Goal: Task Accomplishment & Management: Complete application form

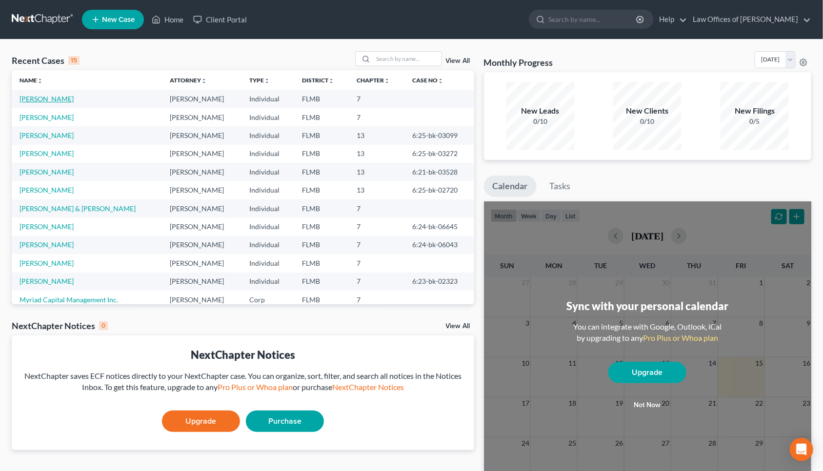
click at [48, 98] on link "[PERSON_NAME]" at bounding box center [47, 99] width 54 height 8
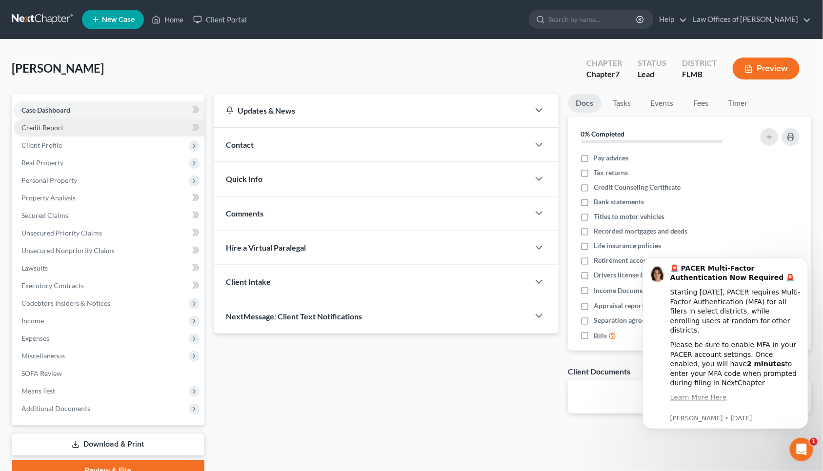
click at [86, 129] on link "Credit Report" at bounding box center [109, 128] width 191 height 18
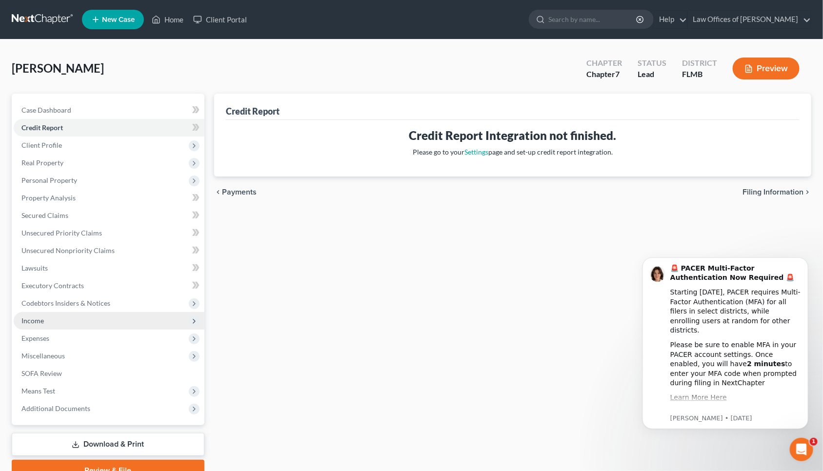
click at [90, 323] on span "Income" at bounding box center [109, 321] width 191 height 18
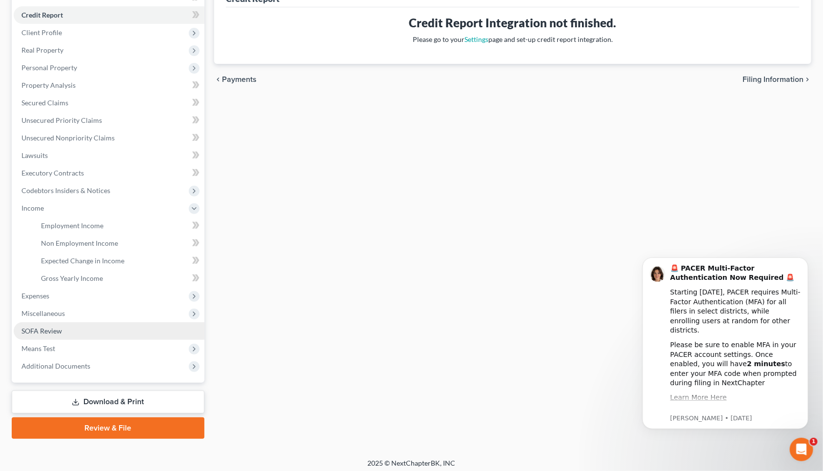
scroll to position [116, 0]
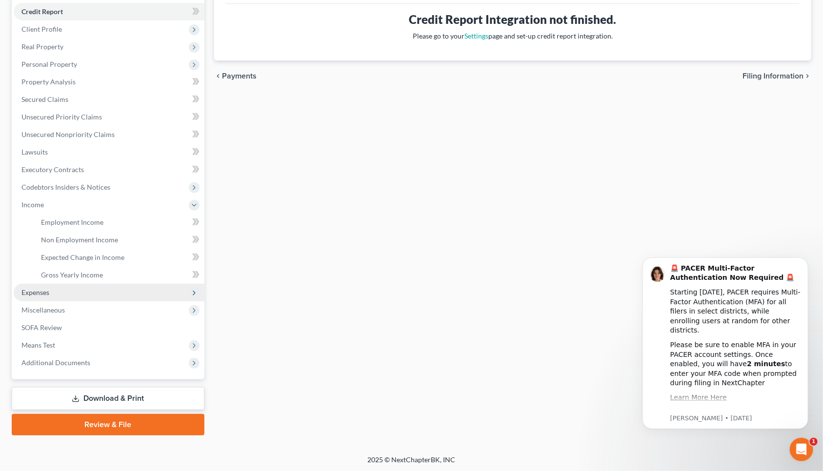
click at [55, 291] on span "Expenses" at bounding box center [109, 293] width 191 height 18
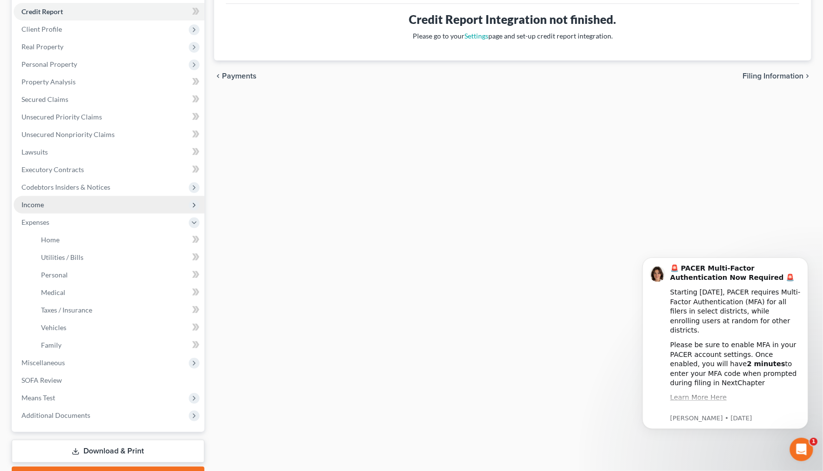
click at [51, 200] on span "Income" at bounding box center [109, 205] width 191 height 18
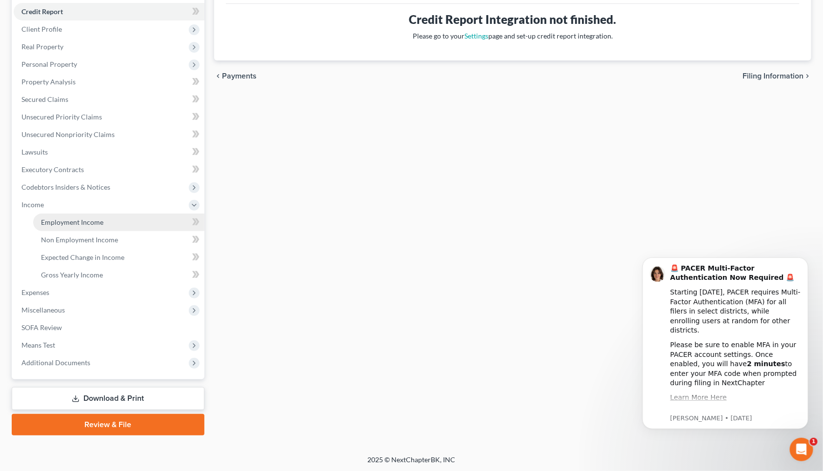
click at [61, 225] on link "Employment Income" at bounding box center [118, 223] width 171 height 18
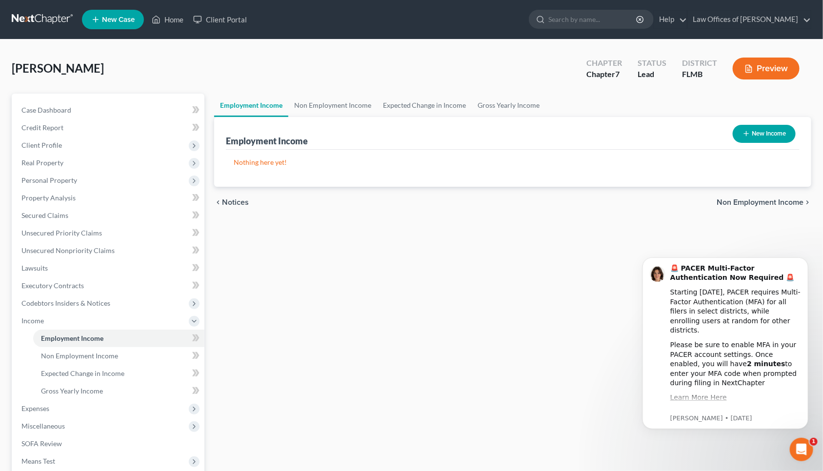
drag, startPoint x: 364, startPoint y: 73, endPoint x: 349, endPoint y: 85, distance: 19.4
click at [354, 81] on div "[PERSON_NAME] Upgraded Chapter Chapter 7 Status Lead District [GEOGRAPHIC_DATA]…" at bounding box center [412, 72] width 800 height 42
click at [332, 118] on div "Employment Income New Income" at bounding box center [513, 133] width 574 height 33
click at [342, 101] on link "Non Employment Income" at bounding box center [332, 105] width 89 height 23
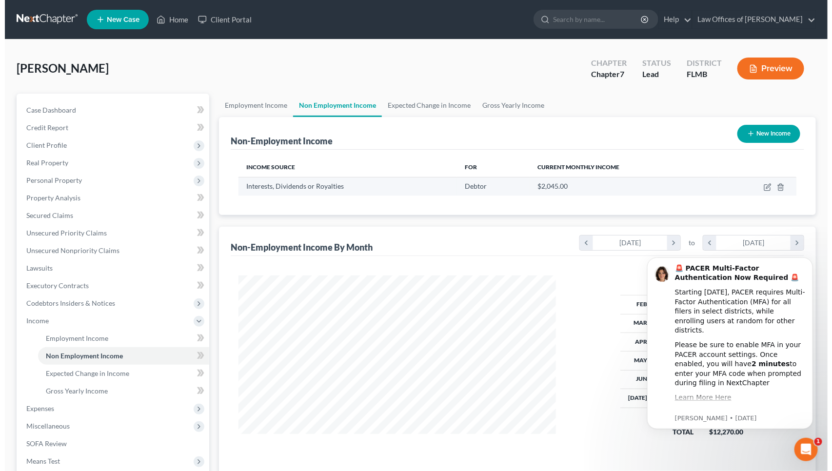
scroll to position [176, 337]
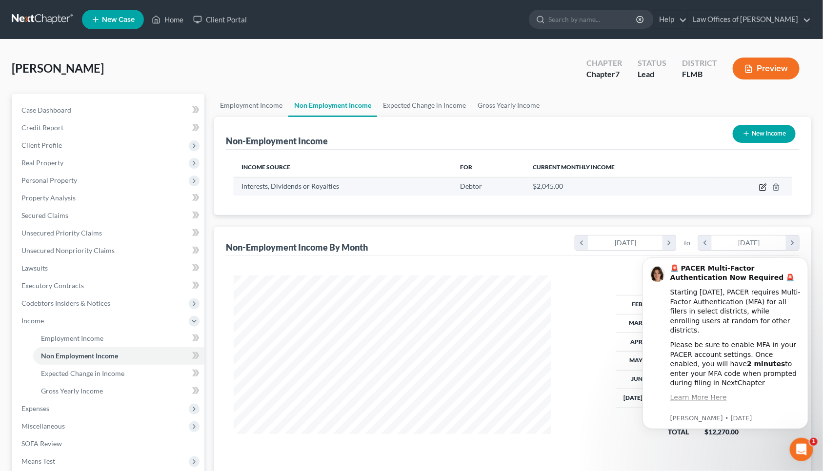
click at [762, 189] on icon "button" at bounding box center [763, 187] width 8 height 8
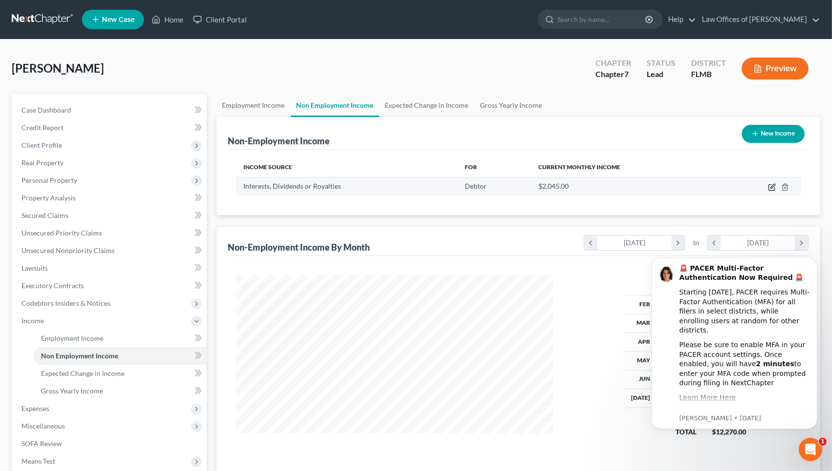
select select "6"
select select "0"
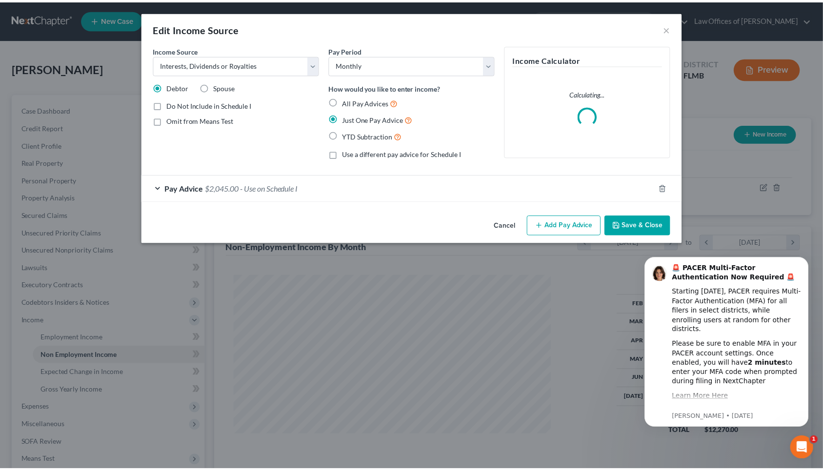
scroll to position [176, 342]
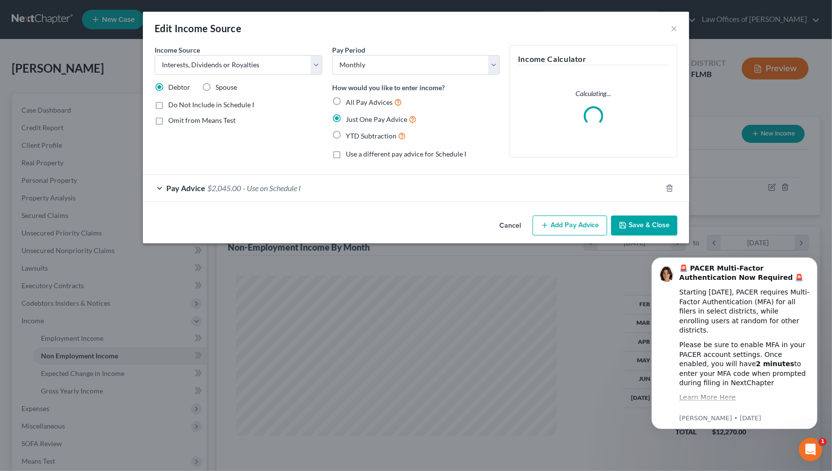
click at [246, 194] on div "Pay Advice $2,045.00 - Use on Schedule I" at bounding box center [402, 188] width 519 height 26
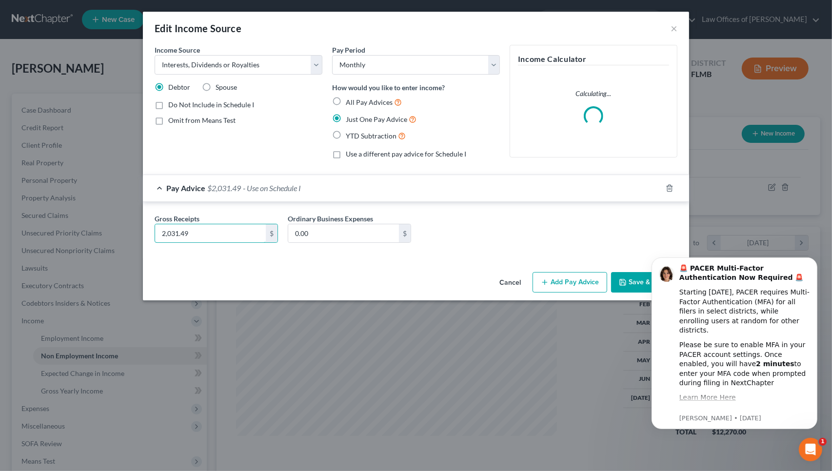
type input "2,031.49"
click at [632, 285] on button "Save & Close" at bounding box center [644, 282] width 66 height 20
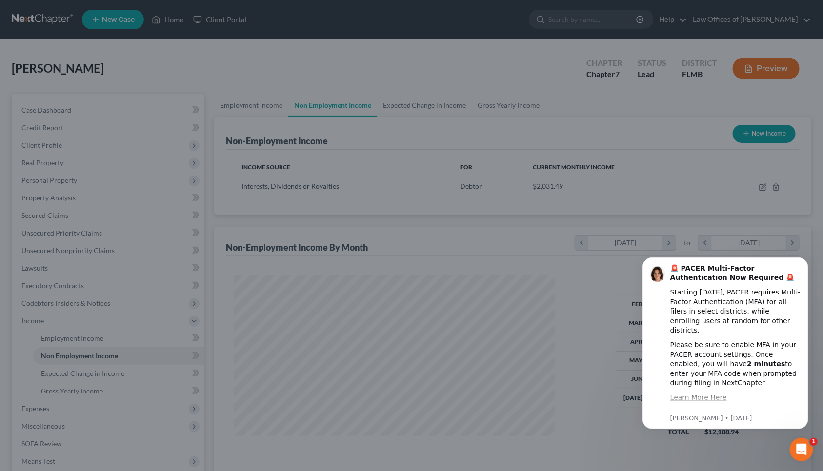
scroll to position [487700, 487538]
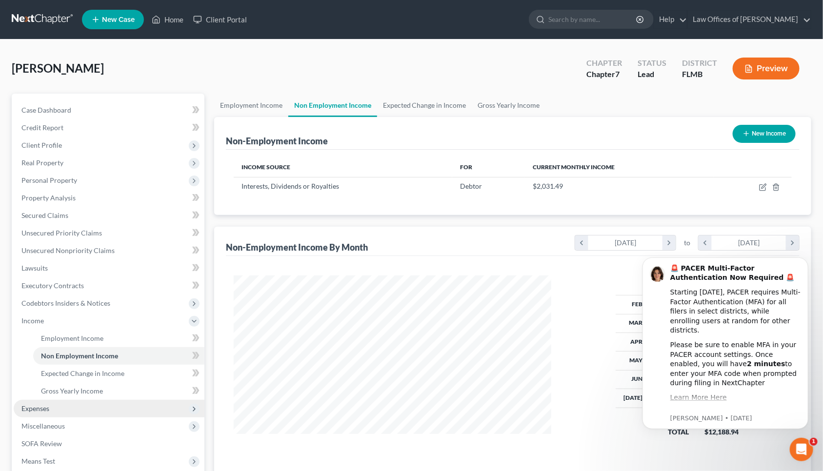
click at [44, 405] on span "Expenses" at bounding box center [35, 408] width 28 height 8
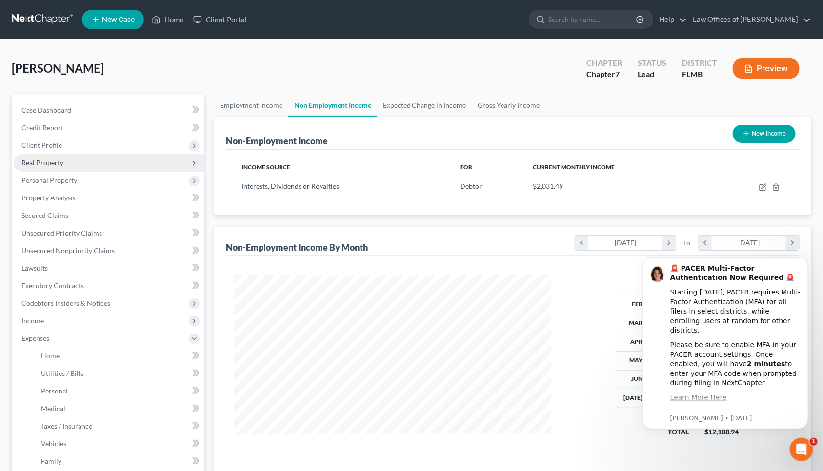
click at [48, 159] on span "Real Property" at bounding box center [42, 163] width 42 height 8
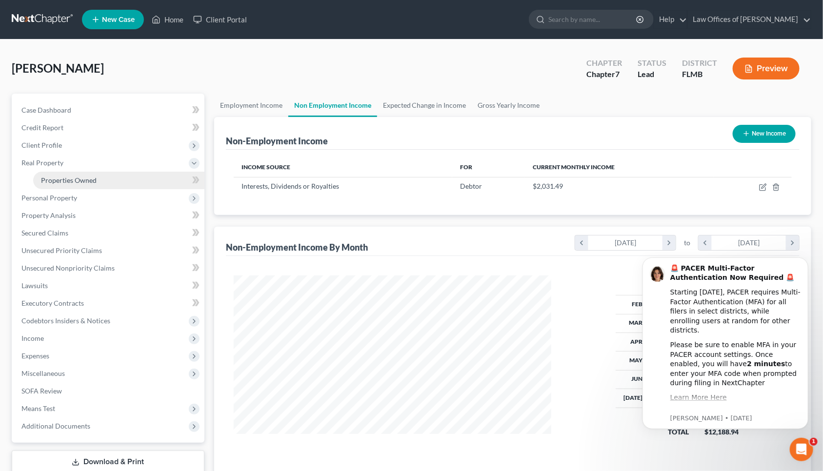
click at [44, 185] on link "Properties Owned" at bounding box center [118, 181] width 171 height 18
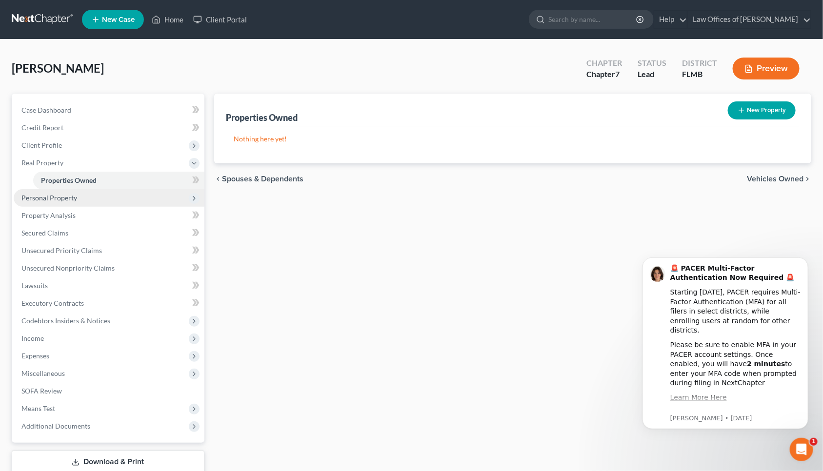
click at [38, 196] on span "Personal Property" at bounding box center [49, 198] width 56 height 8
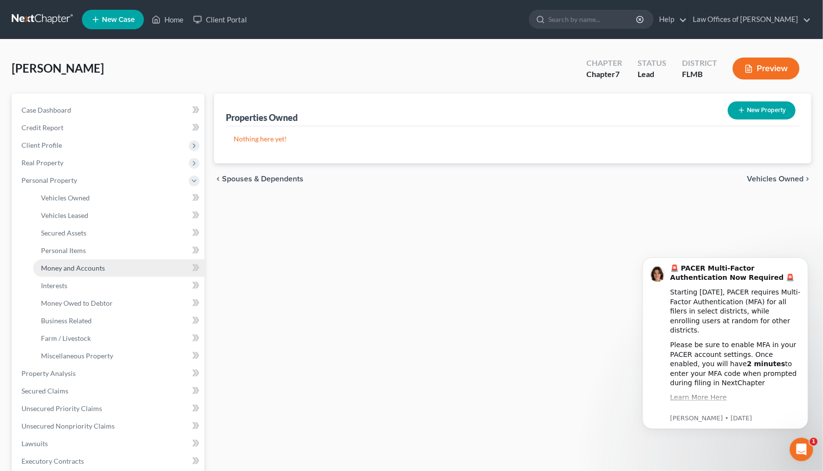
click at [71, 261] on link "Money and Accounts" at bounding box center [118, 269] width 171 height 18
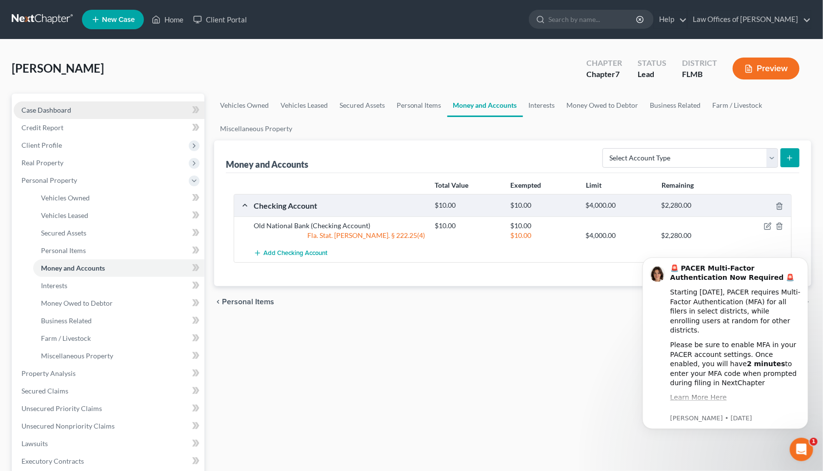
click at [69, 108] on span "Case Dashboard" at bounding box center [46, 110] width 50 height 8
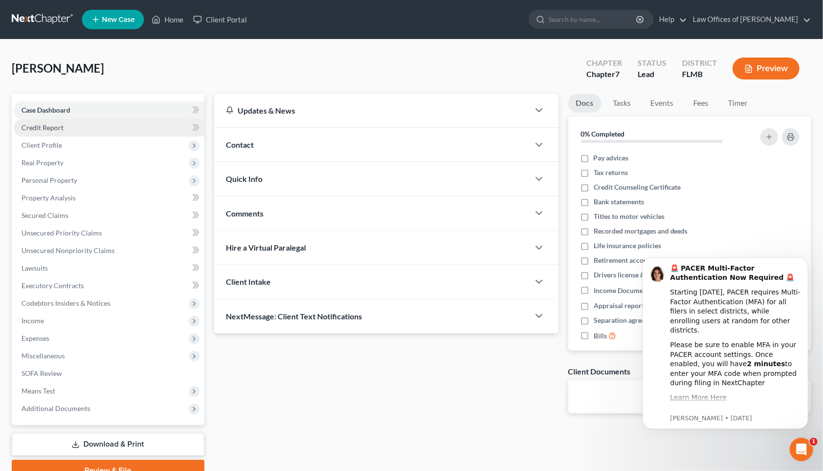
click at [55, 128] on span "Credit Report" at bounding box center [42, 127] width 42 height 8
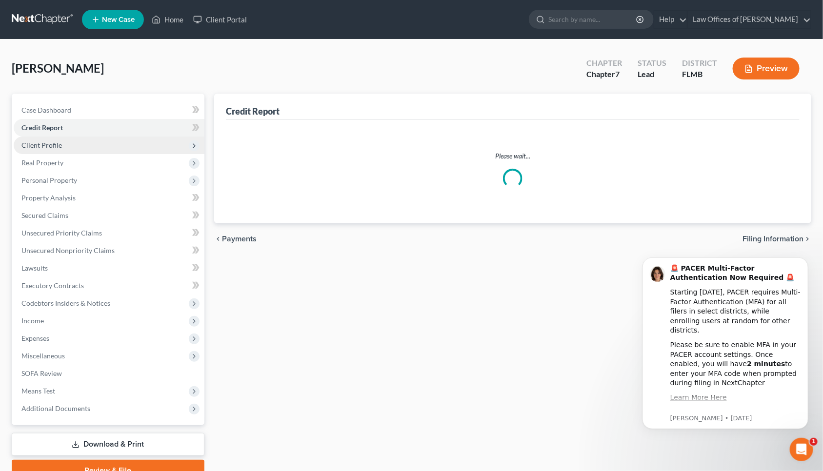
click at [51, 137] on span "Client Profile" at bounding box center [109, 146] width 191 height 18
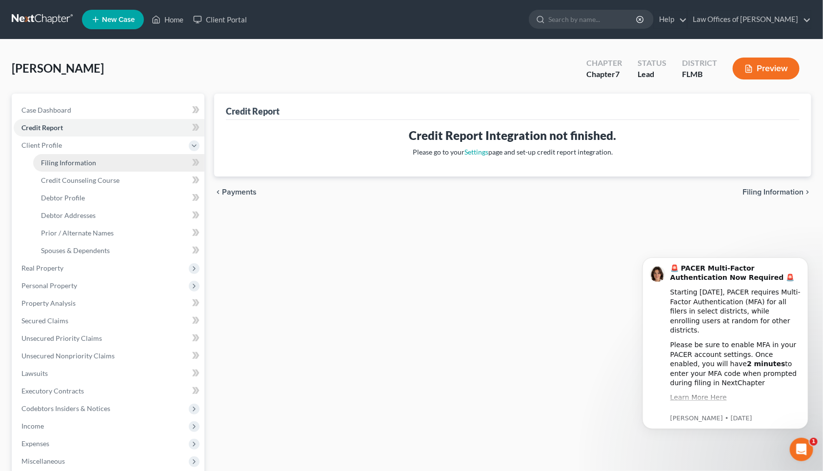
click at [72, 160] on span "Filing Information" at bounding box center [68, 163] width 55 height 8
select select "0"
select select "9"
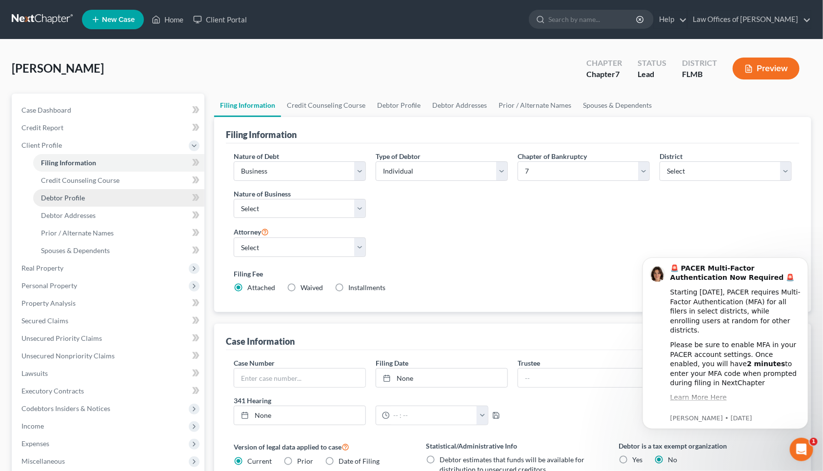
click at [72, 189] on link "Debtor Profile" at bounding box center [118, 198] width 171 height 18
select select "1"
select select "3"
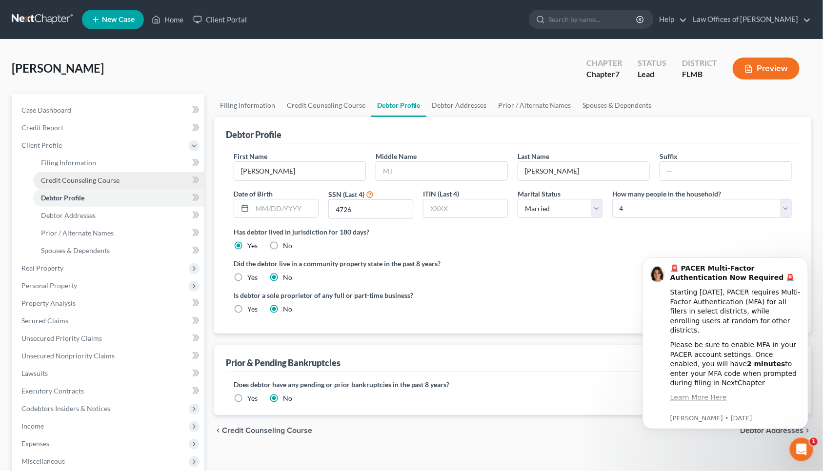
click at [76, 179] on span "Credit Counseling Course" at bounding box center [80, 180] width 79 height 8
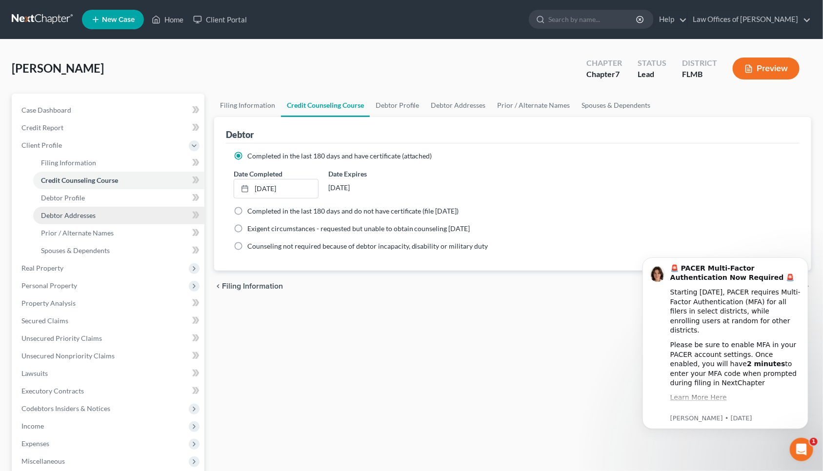
click at [69, 217] on span "Debtor Addresses" at bounding box center [68, 215] width 55 height 8
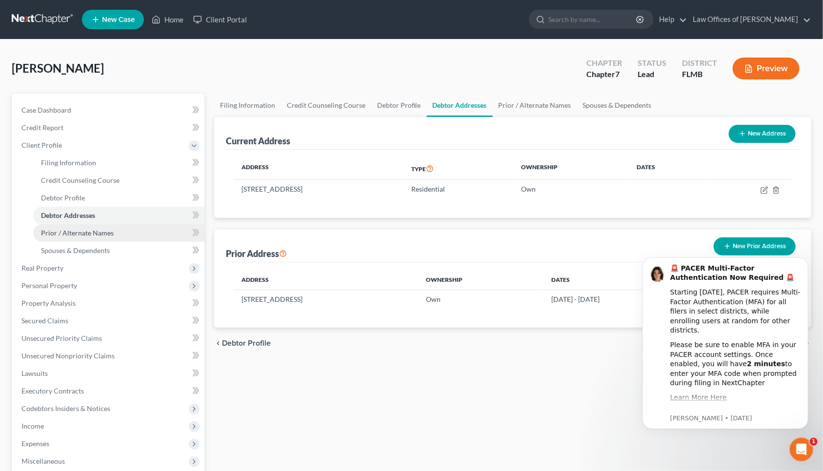
click at [64, 233] on span "Prior / Alternate Names" at bounding box center [77, 233] width 73 height 8
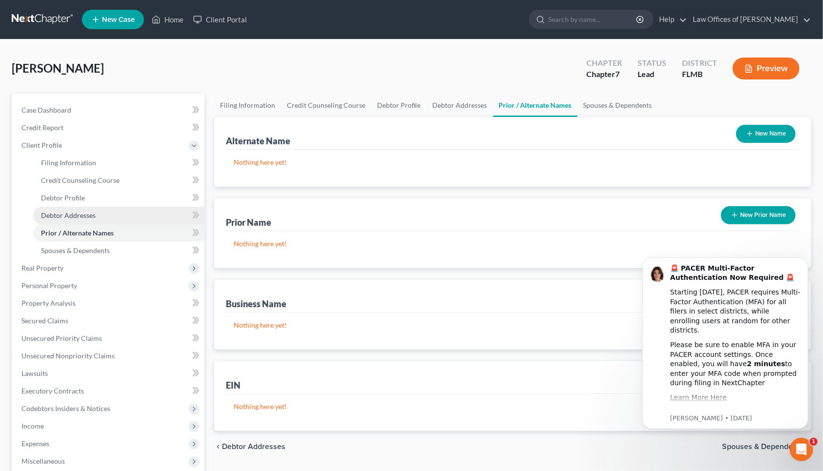
click at [69, 215] on span "Debtor Addresses" at bounding box center [68, 215] width 55 height 8
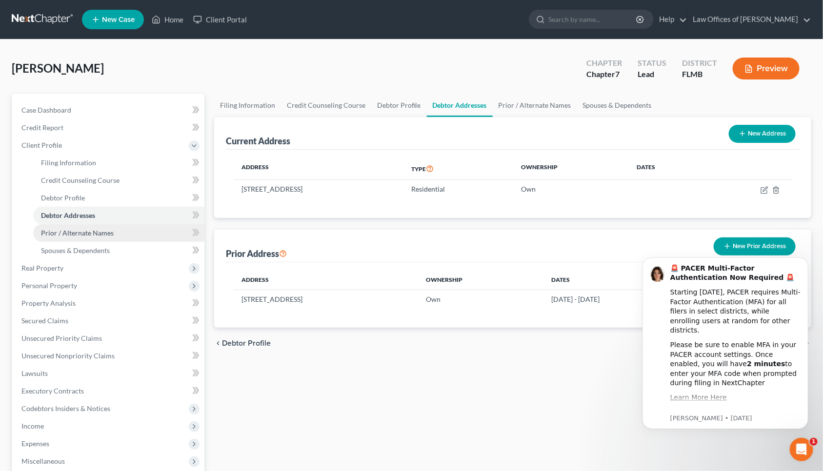
click at [59, 229] on span "Prior / Alternate Names" at bounding box center [77, 233] width 73 height 8
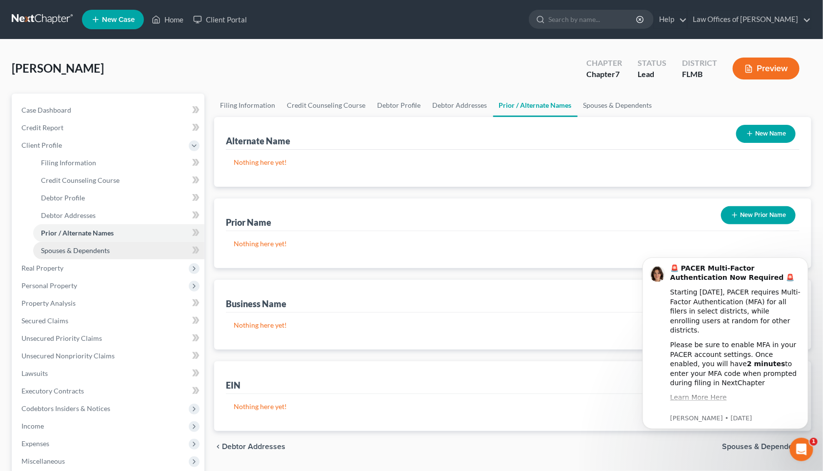
click at [51, 253] on span "Spouses & Dependents" at bounding box center [75, 250] width 69 height 8
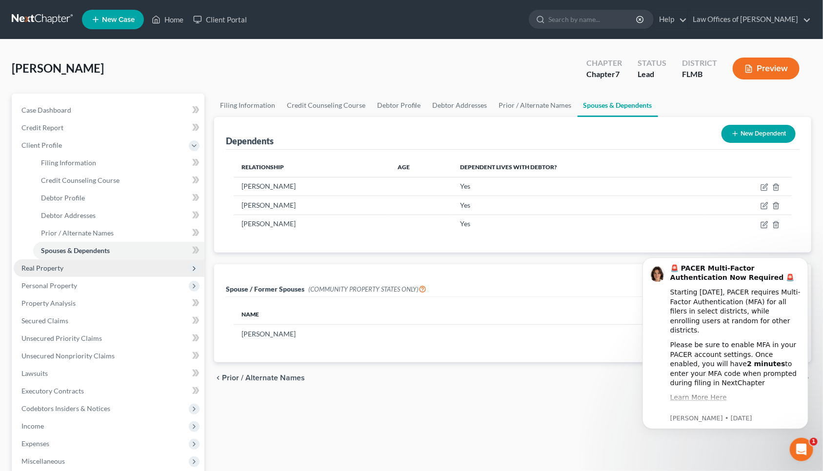
click at [36, 266] on span "Real Property" at bounding box center [42, 268] width 42 height 8
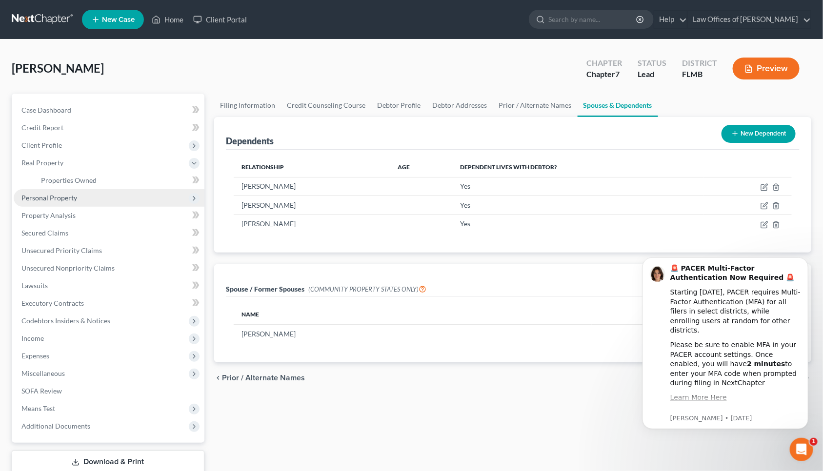
click at [59, 195] on span "Personal Property" at bounding box center [49, 198] width 56 height 8
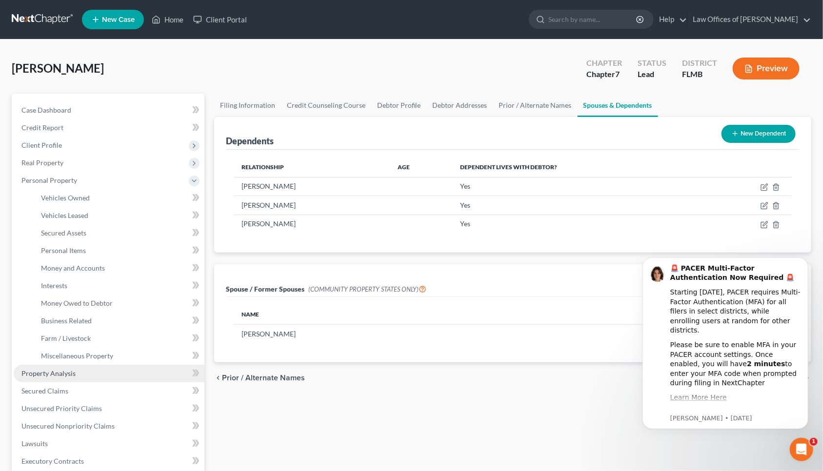
click at [40, 372] on span "Property Analysis" at bounding box center [48, 373] width 54 height 8
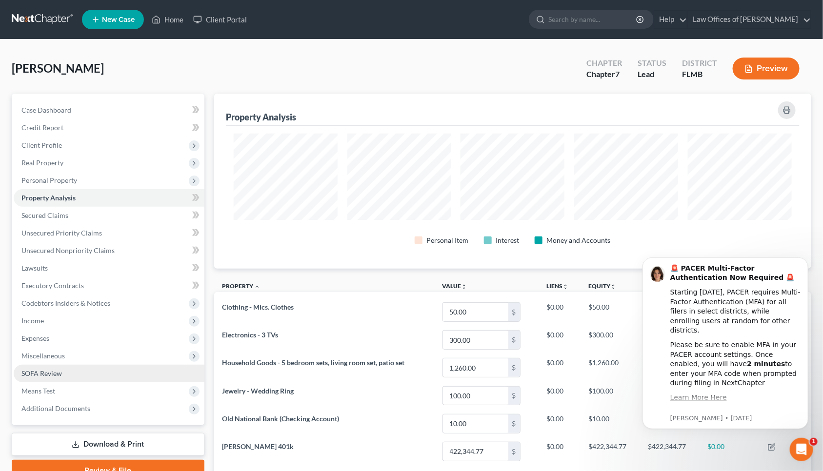
scroll to position [176, 597]
click at [38, 361] on span "Miscellaneous" at bounding box center [109, 356] width 191 height 18
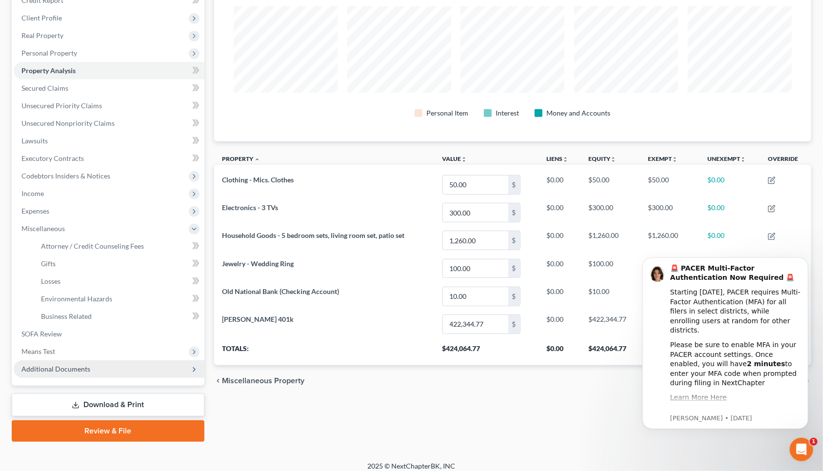
scroll to position [134, 0]
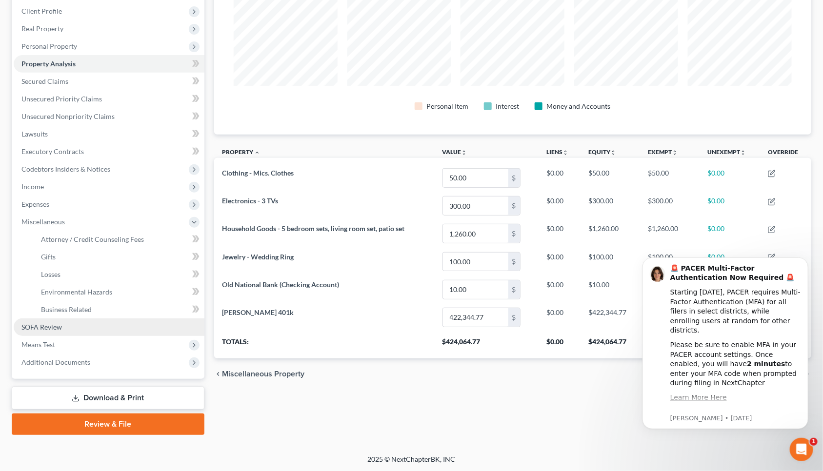
click at [55, 324] on span "SOFA Review" at bounding box center [41, 327] width 40 height 8
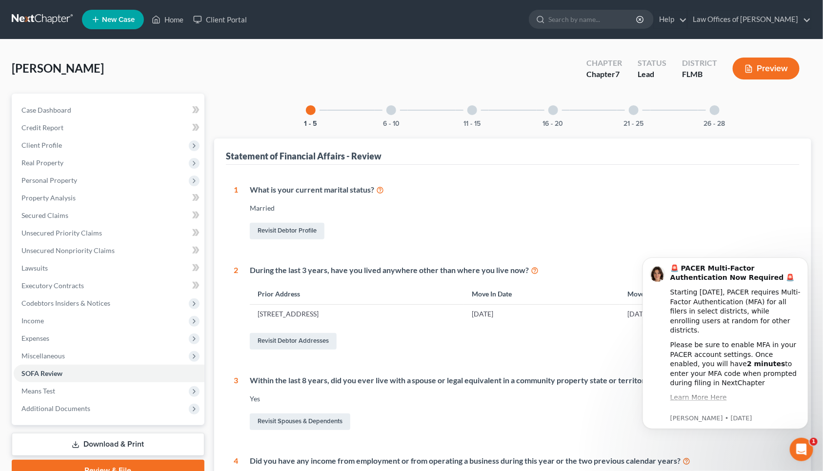
click at [613, 135] on div "1 - 5 6 - 10 11 - 15 16 - 20 21 - 25 26 - 28 Statement of Financial Affairs - R…" at bounding box center [512, 376] width 597 height 564
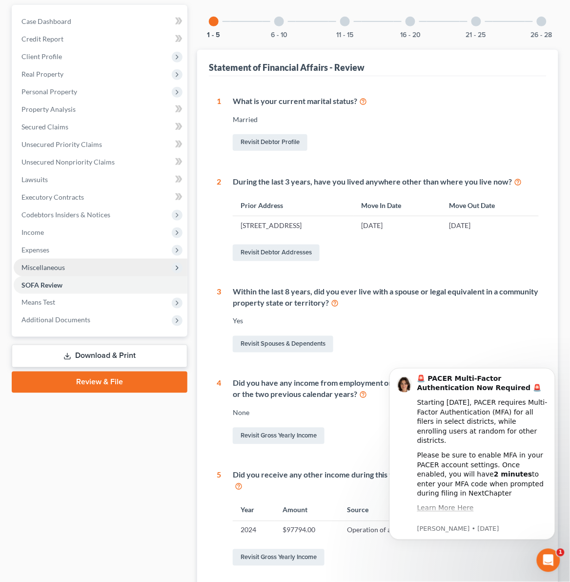
scroll to position [61, 0]
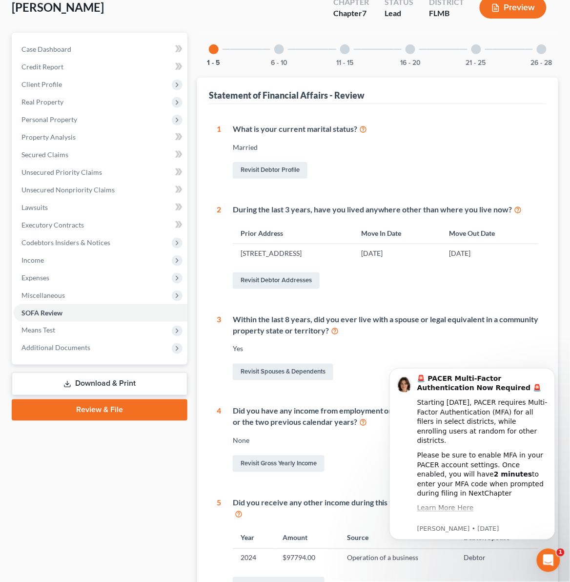
drag, startPoint x: 5, startPoint y: 364, endPoint x: 0, endPoint y: 373, distance: 10.7
click at [5, 372] on div "[PERSON_NAME] Upgraded Chapter Chapter 7 Status Lead District [GEOGRAPHIC_DATA]…" at bounding box center [285, 330] width 570 height 703
click at [0, 355] on html "Home New Case Client Portal Law Offices of [PERSON_NAME] [EMAIL_ADDRESS][DOMAIN…" at bounding box center [285, 319] width 570 height 760
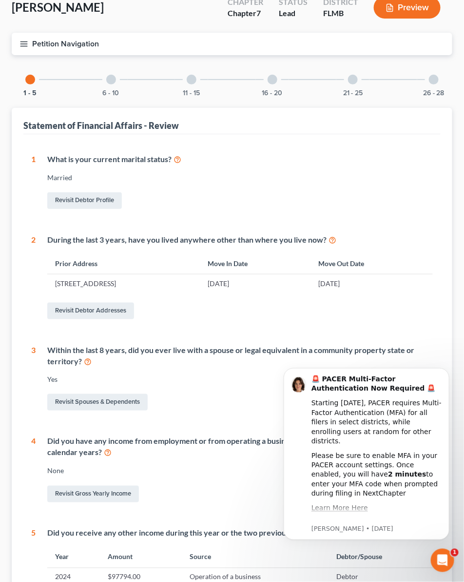
click at [185, 345] on div "Within the last 8 years, did you ever live with a spouse or legal equivalent in…" at bounding box center [240, 355] width 386 height 22
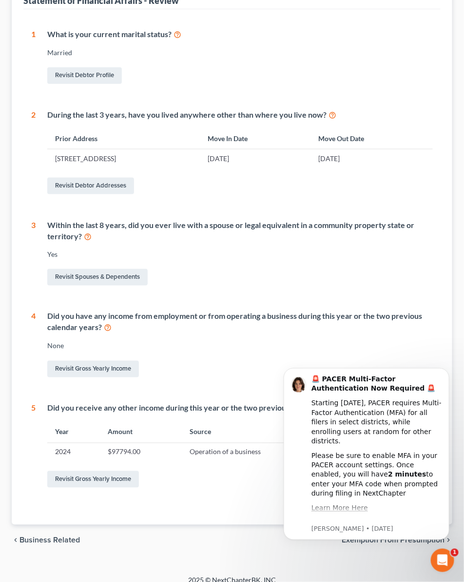
scroll to position [196, 0]
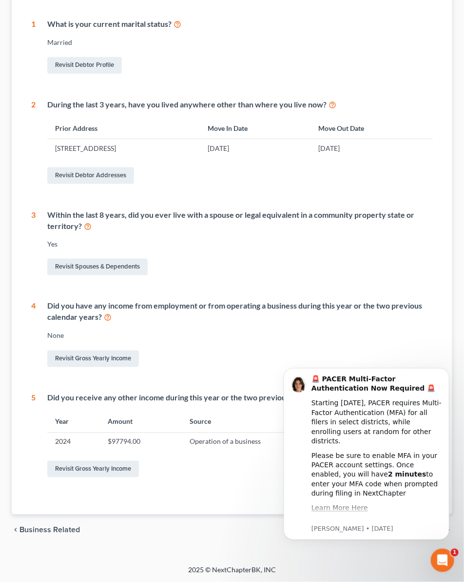
click at [219, 259] on div "Revisit Spouses & Dependents" at bounding box center [240, 267] width 386 height 20
click at [110, 355] on link "Revisit Gross Yearly Income" at bounding box center [93, 358] width 92 height 17
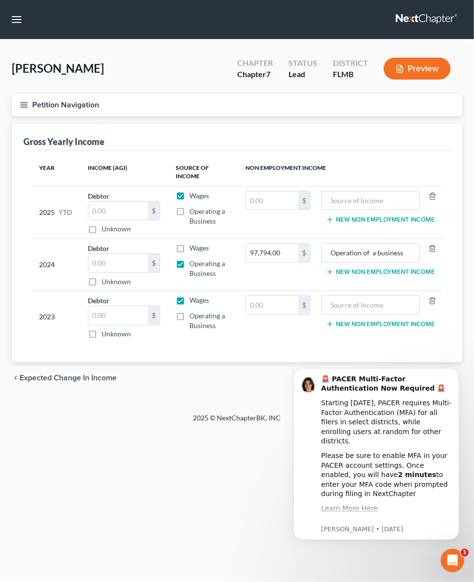
drag, startPoint x: 95, startPoint y: 328, endPoint x: 100, endPoint y: 318, distance: 11.3
click at [101, 329] on label "Unknown" at bounding box center [115, 334] width 29 height 10
click at [105, 329] on input "Unknown" at bounding box center [108, 332] width 6 height 6
checkbox input "true"
type input "0.00"
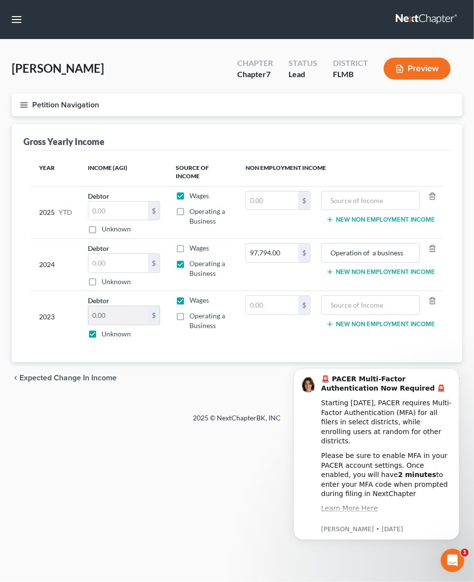
click at [157, 320] on div "$" at bounding box center [154, 315] width 12 height 19
click at [101, 333] on label "Unknown" at bounding box center [115, 334] width 29 height 10
click at [105, 333] on input "Unknown" at bounding box center [108, 332] width 6 height 6
checkbox input "false"
click at [271, 304] on input "text" at bounding box center [272, 305] width 52 height 19
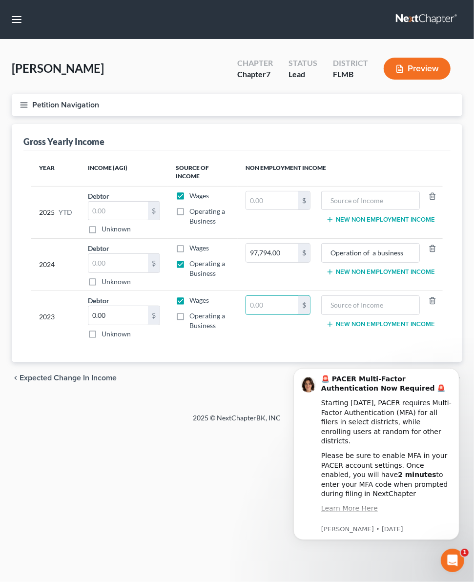
click at [189, 316] on label "Operating a Business" at bounding box center [209, 321] width 40 height 20
click at [193, 316] on input "Operating a Business" at bounding box center [196, 314] width 6 height 6
checkbox input "true"
click at [189, 301] on label "Wages" at bounding box center [199, 300] width 20 height 10
click at [193, 301] on input "Wages" at bounding box center [196, 298] width 6 height 6
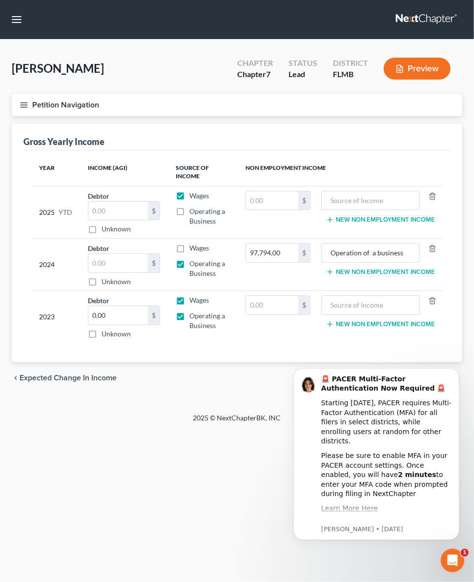
checkbox input "false"
click at [252, 308] on input "text" at bounding box center [272, 305] width 52 height 19
drag, startPoint x: 251, startPoint y: 327, endPoint x: 250, endPoint y: 319, distance: 8.4
click at [251, 327] on td "0 $" at bounding box center [278, 317] width 80 height 52
click at [250, 305] on input "0" at bounding box center [272, 305] width 52 height 19
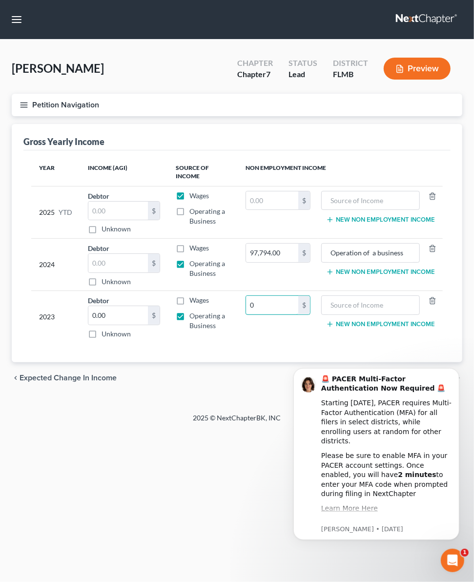
type input "0"
type input "205,226"
type input "Business Operation"
click at [286, 259] on input "97,794.00" at bounding box center [272, 252] width 52 height 19
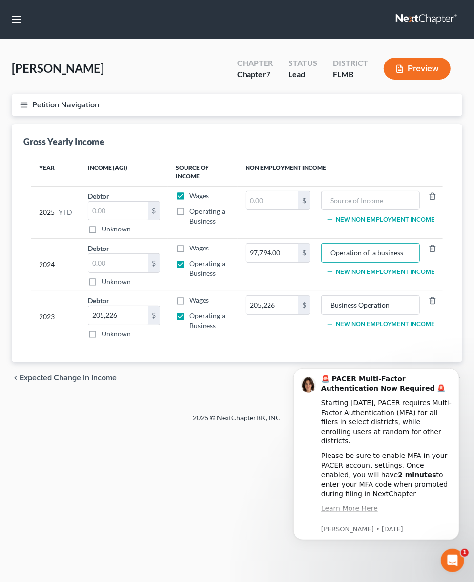
click at [275, 354] on div "Year Income (AGI) Source of Income Non Employment Income 2025 YTD Debtor $ Unkn…" at bounding box center [236, 256] width 427 height 212
drag, startPoint x: 140, startPoint y: 207, endPoint x: 132, endPoint y: 209, distance: 7.9
click at [132, 209] on input "text" at bounding box center [118, 210] width 60 height 19
type input "16,272.00"
click at [181, 202] on td "Wages Operating a Business" at bounding box center [203, 212] width 70 height 52
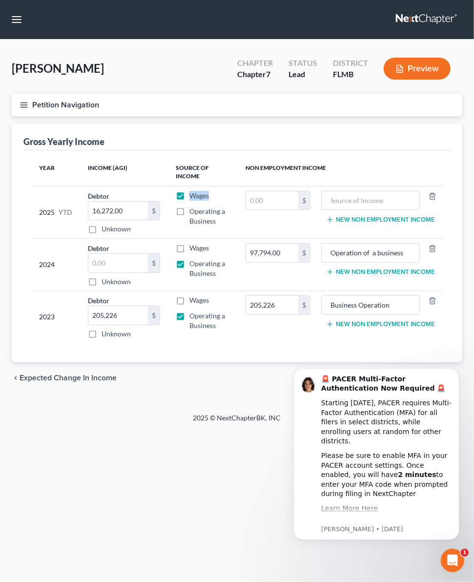
click at [189, 206] on label "Operating a Business" at bounding box center [209, 216] width 40 height 20
click at [193, 206] on input "Operating a Business" at bounding box center [196, 209] width 6 height 6
click at [189, 208] on label "Operating a Business" at bounding box center [209, 216] width 40 height 20
click at [193, 208] on input "Operating a Business" at bounding box center [196, 209] width 6 height 6
checkbox input "false"
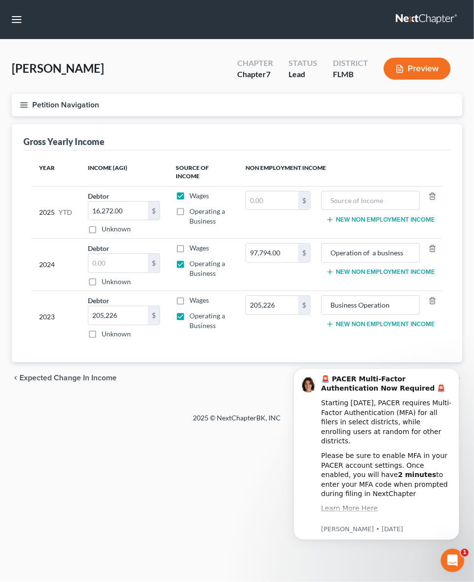
click at [189, 192] on label "Wages" at bounding box center [199, 196] width 20 height 10
click at [193, 192] on input "Wages" at bounding box center [196, 194] width 6 height 6
checkbox input "false"
click at [189, 209] on label "Operating a Business" at bounding box center [209, 216] width 40 height 20
click at [193, 209] on input "Operating a Business" at bounding box center [196, 209] width 6 height 6
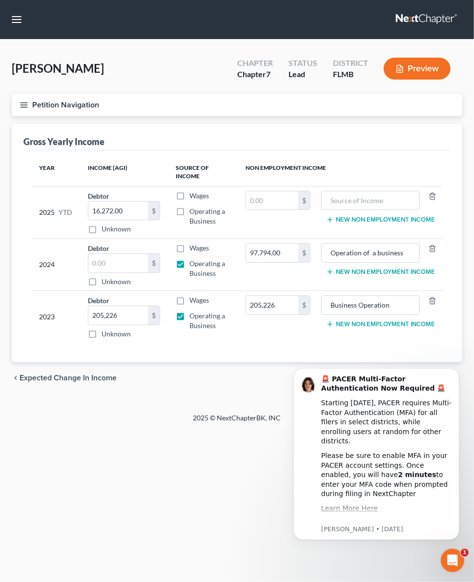
checkbox input "true"
click at [125, 218] on input "16,272.00" at bounding box center [118, 210] width 60 height 19
type input "0"
click at [280, 196] on input "text" at bounding box center [272, 200] width 52 height 19
type input "16,312.00"
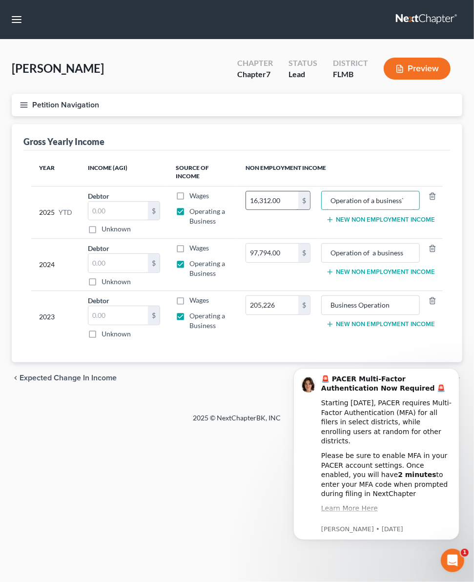
type input "Operation of a business`"
click at [413, 197] on div "Operation of a business`" at bounding box center [370, 201] width 99 height 20
click at [410, 198] on input "Operation of a business`" at bounding box center [370, 200] width 88 height 19
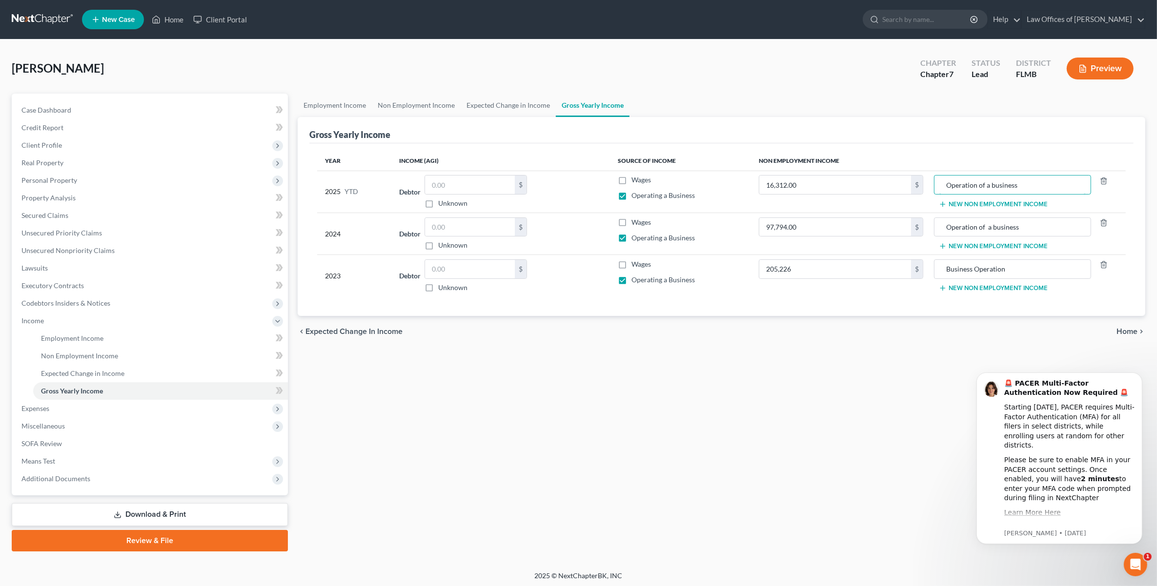
type input "Operation of a business"
click at [832, 330] on span "Home" at bounding box center [1126, 332] width 21 height 8
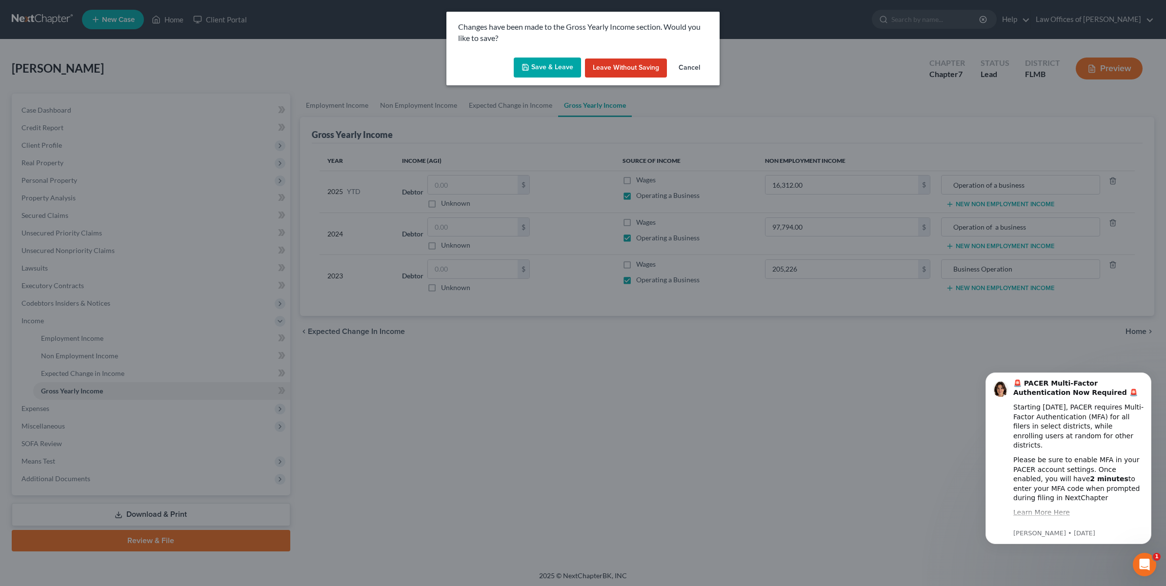
click at [560, 73] on button "Save & Leave" at bounding box center [547, 68] width 67 height 20
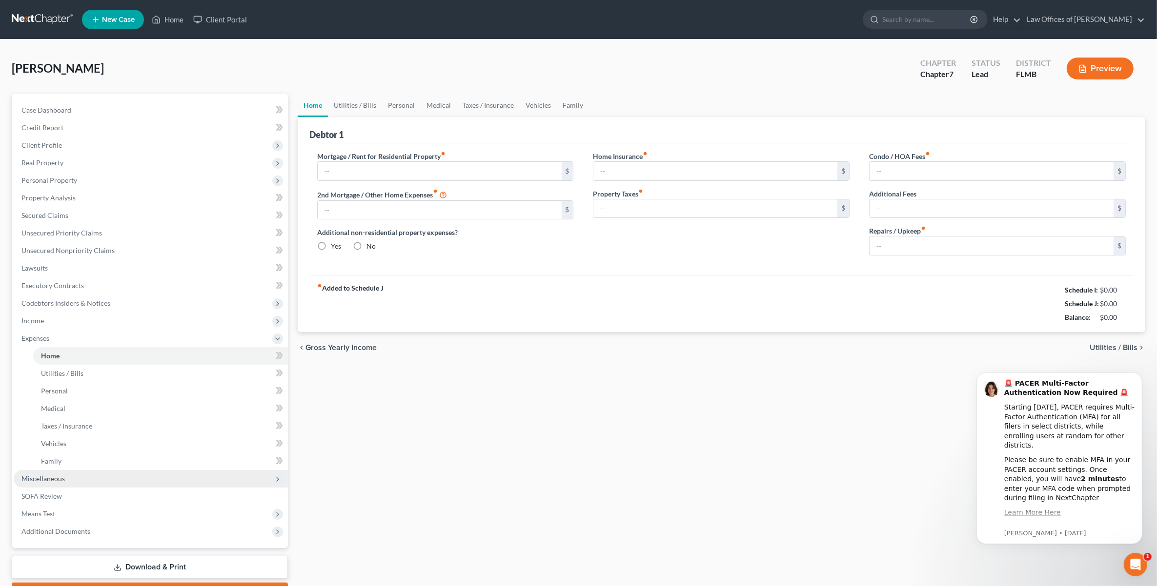
type input "4,166.67"
type input "0.00"
radio input "true"
type input "0.00"
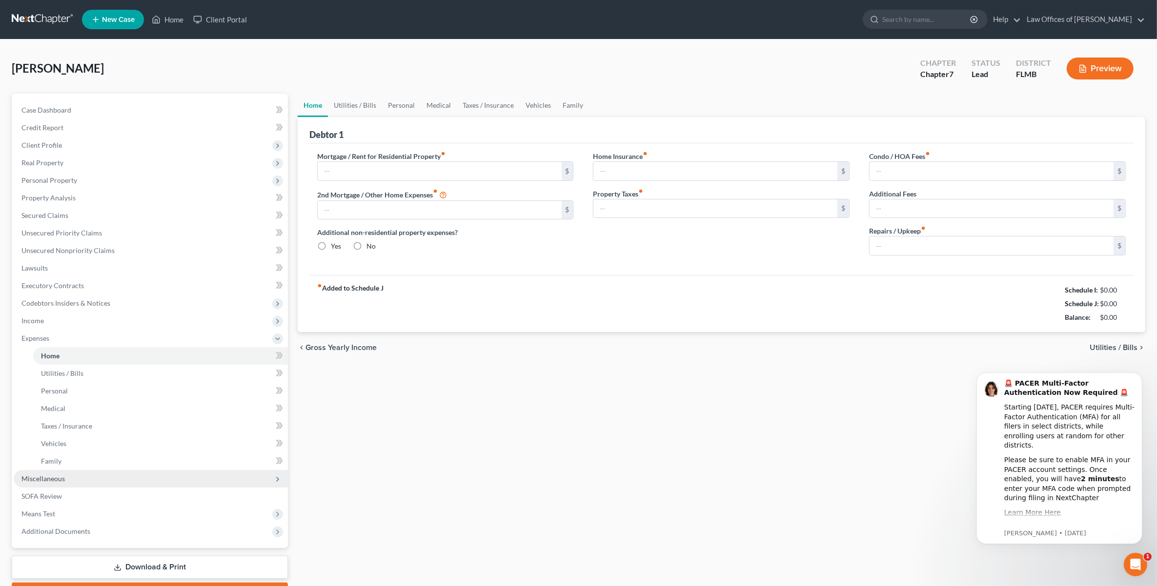
type input "0.00"
click at [43, 471] on span "SOFA Review" at bounding box center [41, 496] width 40 height 8
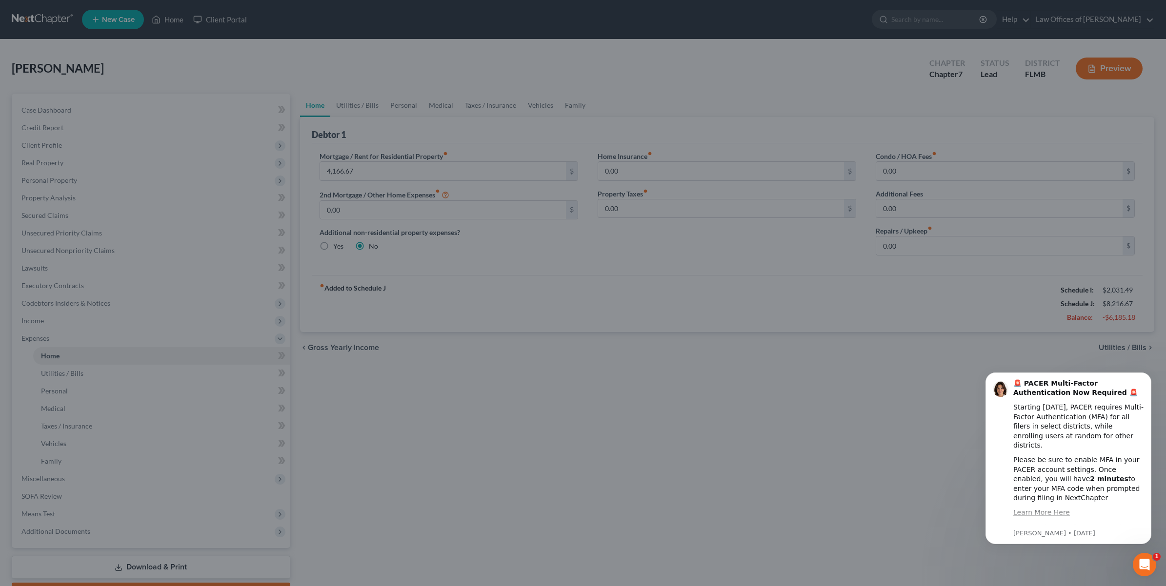
click at [30, 471] on div at bounding box center [583, 293] width 1166 height 586
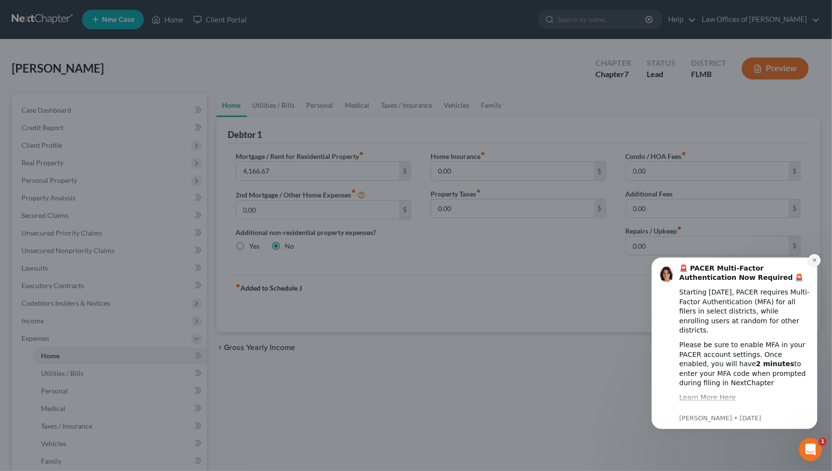
click at [812, 256] on button "Dismiss notification" at bounding box center [814, 260] width 13 height 13
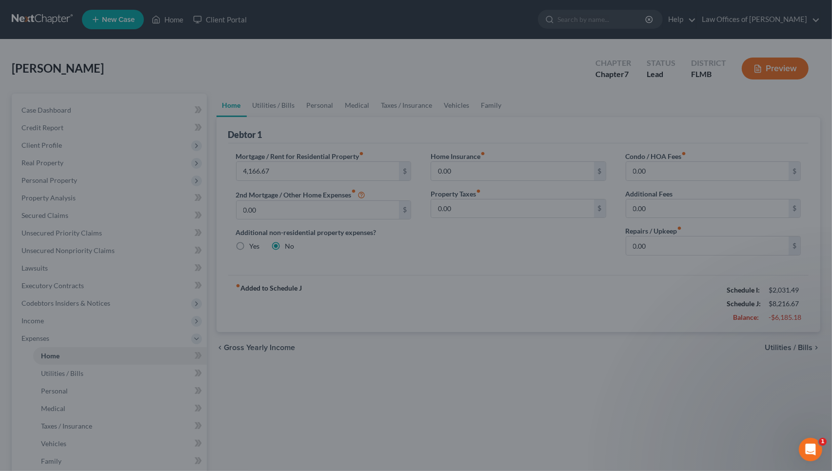
click at [515, 369] on div at bounding box center [416, 235] width 832 height 471
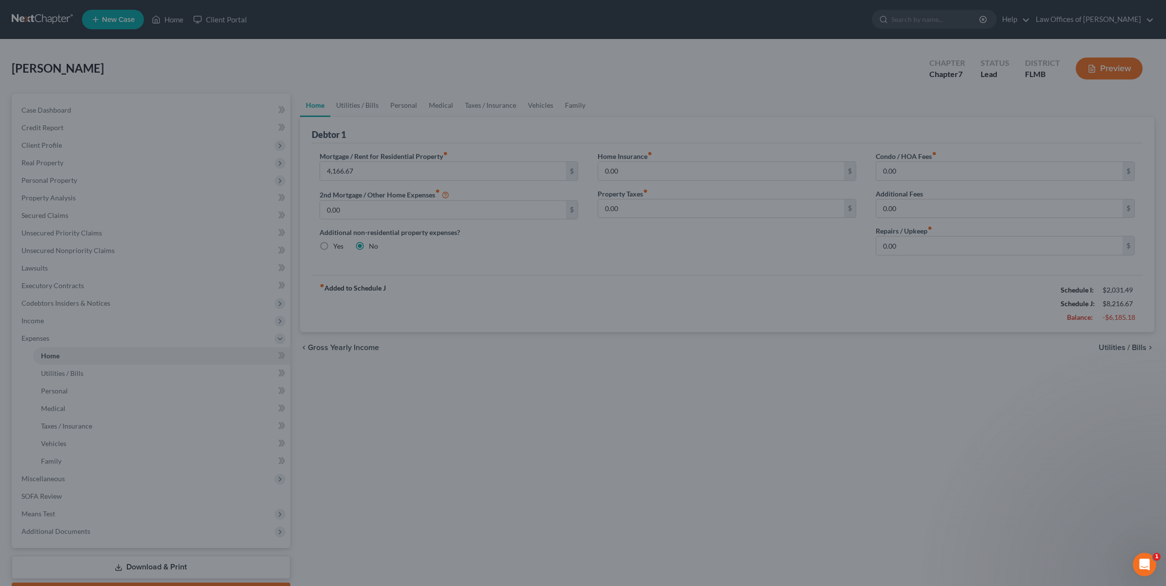
drag, startPoint x: 305, startPoint y: 521, endPoint x: 299, endPoint y: 517, distance: 7.4
click at [305, 471] on div at bounding box center [583, 293] width 1166 height 586
click at [832, 66] on div at bounding box center [583, 293] width 1166 height 586
drag, startPoint x: 1114, startPoint y: 66, endPoint x: 881, endPoint y: 217, distance: 277.5
click at [832, 89] on div at bounding box center [583, 293] width 1166 height 586
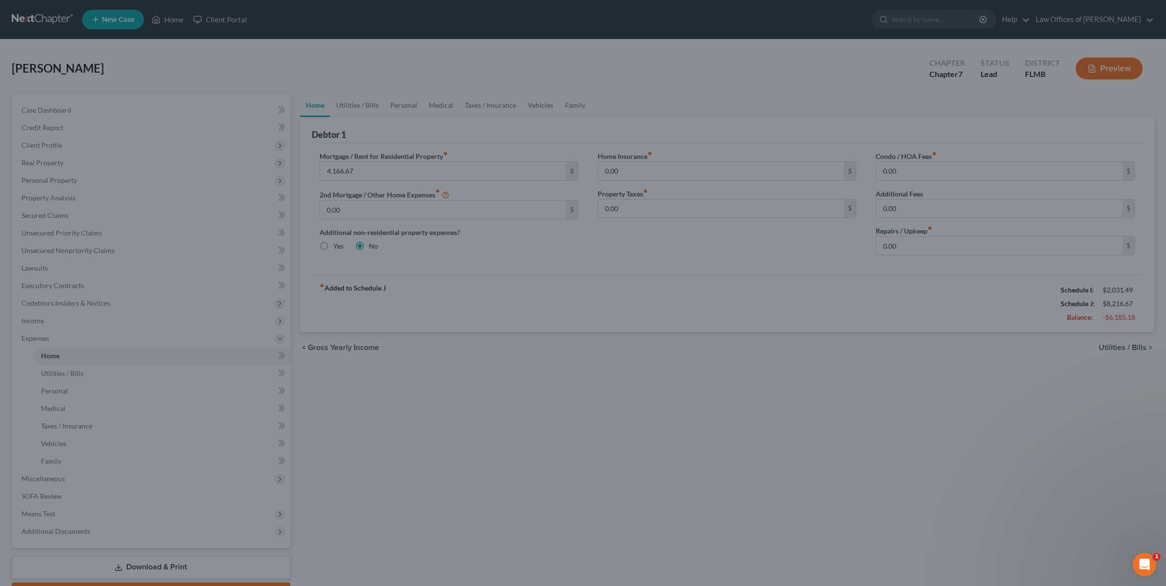
drag, startPoint x: 364, startPoint y: 539, endPoint x: 248, endPoint y: 563, distance: 119.1
click at [354, 471] on div at bounding box center [583, 293] width 1166 height 586
click at [179, 471] on div at bounding box center [583, 293] width 1166 height 586
drag, startPoint x: 112, startPoint y: 23, endPoint x: 45, endPoint y: 10, distance: 68.1
click at [72, 22] on div at bounding box center [583, 293] width 1166 height 586
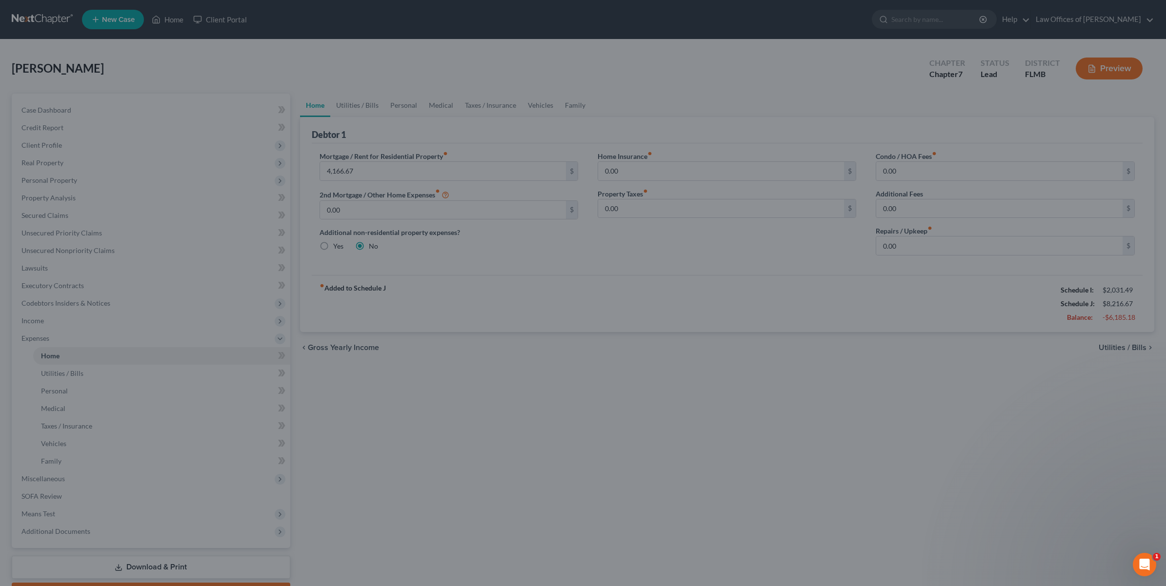
scroll to position [54, 0]
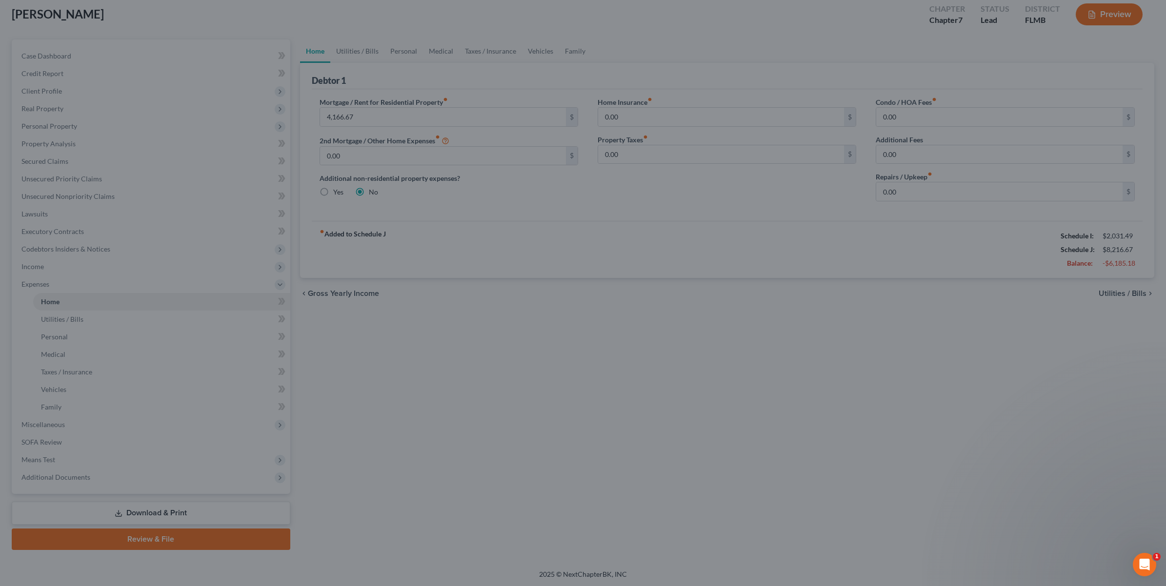
drag, startPoint x: 910, startPoint y: 358, endPoint x: 906, endPoint y: 366, distance: 9.2
click at [832, 366] on div at bounding box center [583, 293] width 1166 height 586
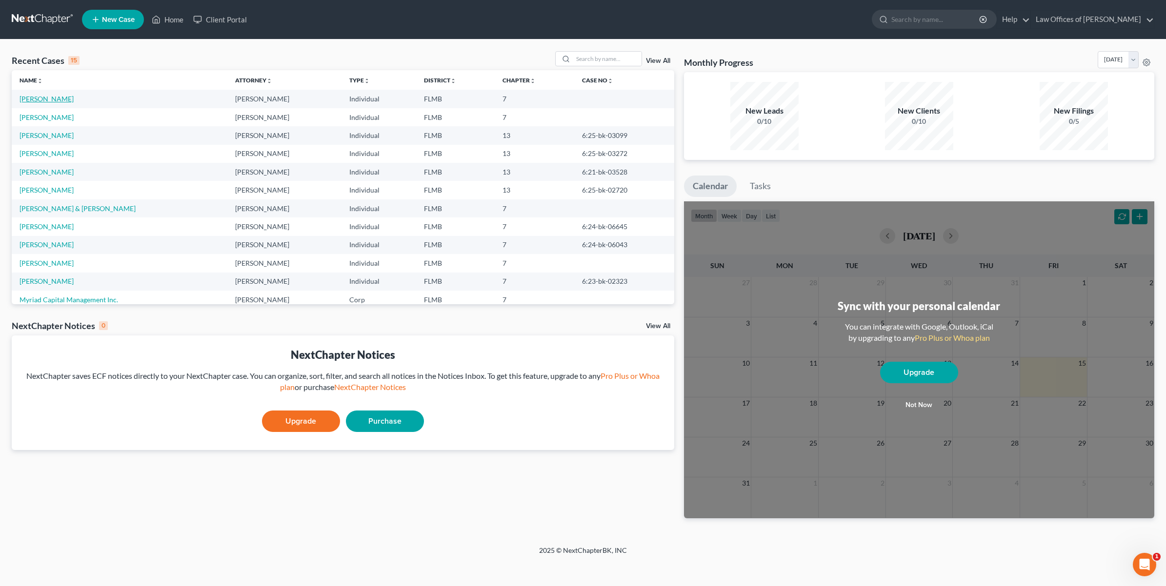
click at [44, 99] on link "[PERSON_NAME]" at bounding box center [47, 99] width 54 height 8
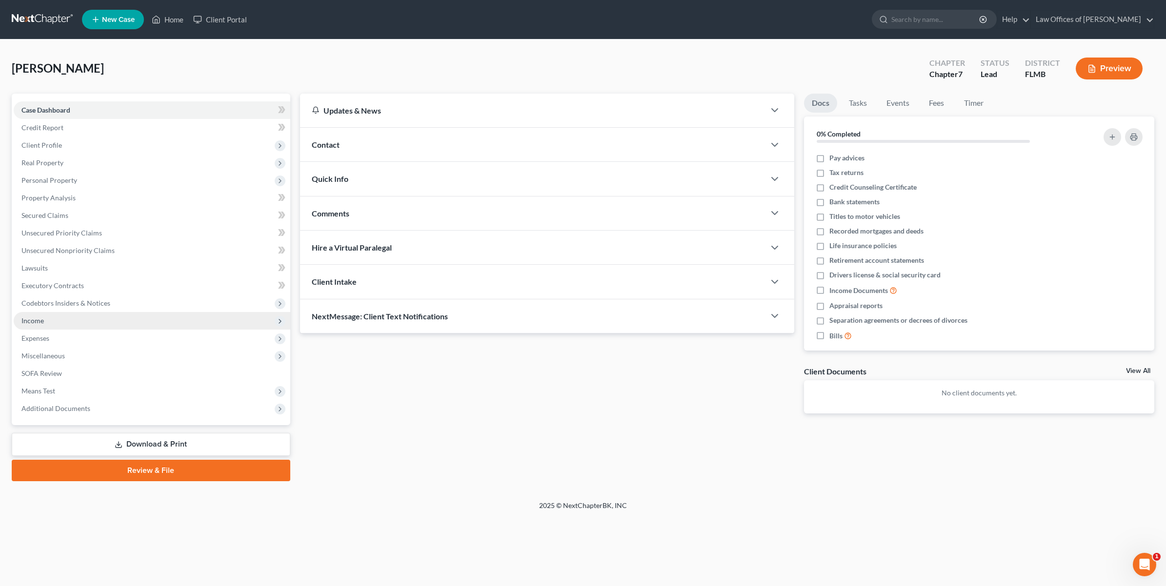
click at [27, 321] on span "Income" at bounding box center [32, 321] width 22 height 8
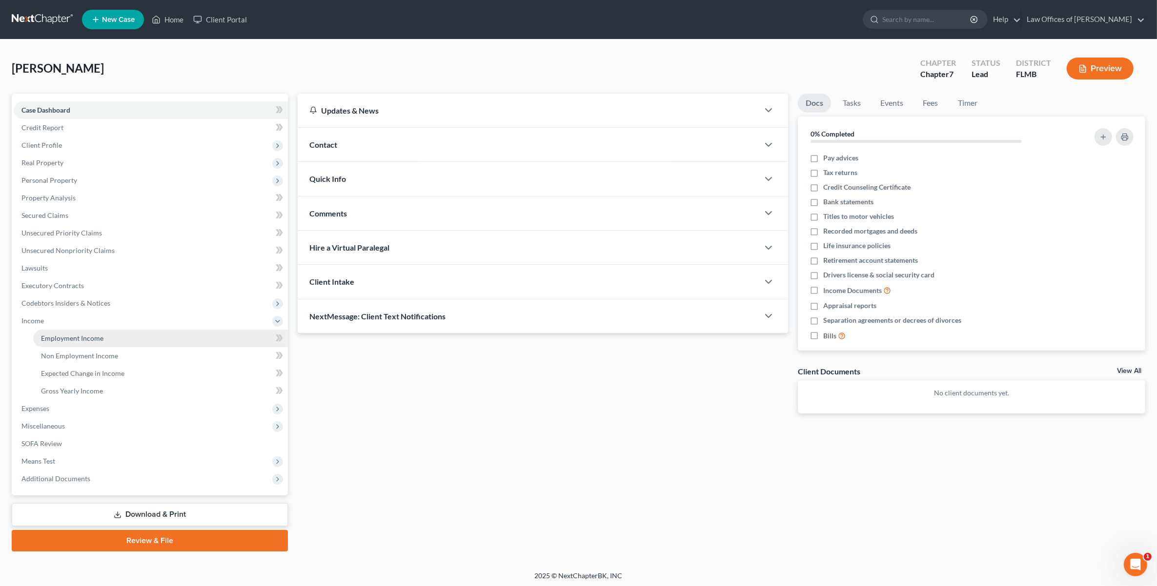
click at [49, 341] on span "Employment Income" at bounding box center [72, 338] width 62 height 8
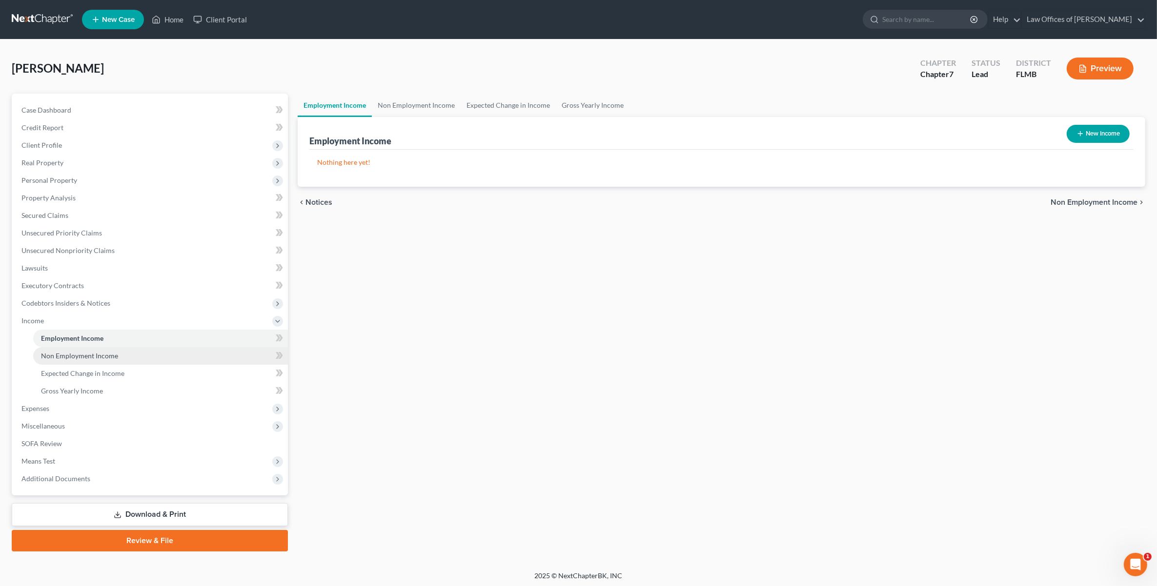
click at [46, 362] on link "Non Employment Income" at bounding box center [160, 356] width 255 height 18
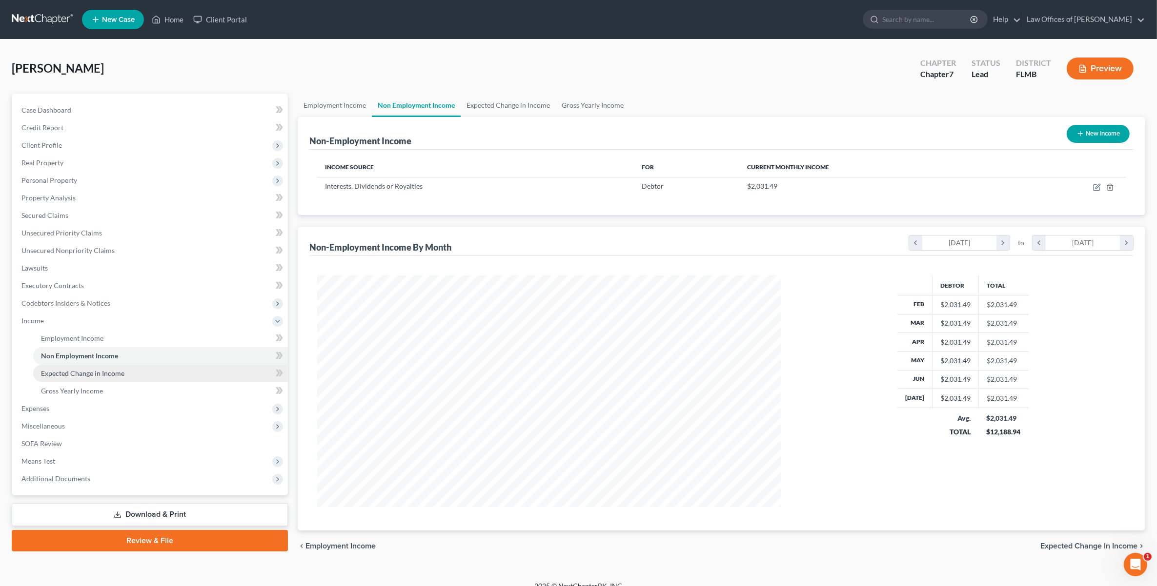
scroll to position [232, 483]
click at [56, 374] on span "Expected Change in Income" at bounding box center [82, 373] width 83 height 8
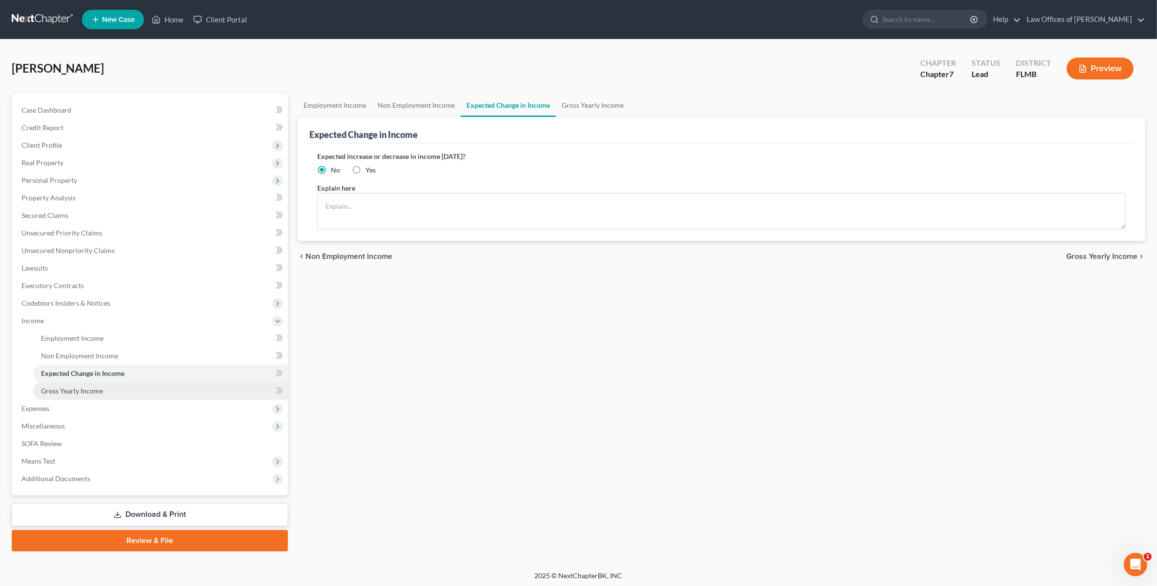
click at [56, 392] on span "Gross Yearly Income" at bounding box center [72, 391] width 62 height 8
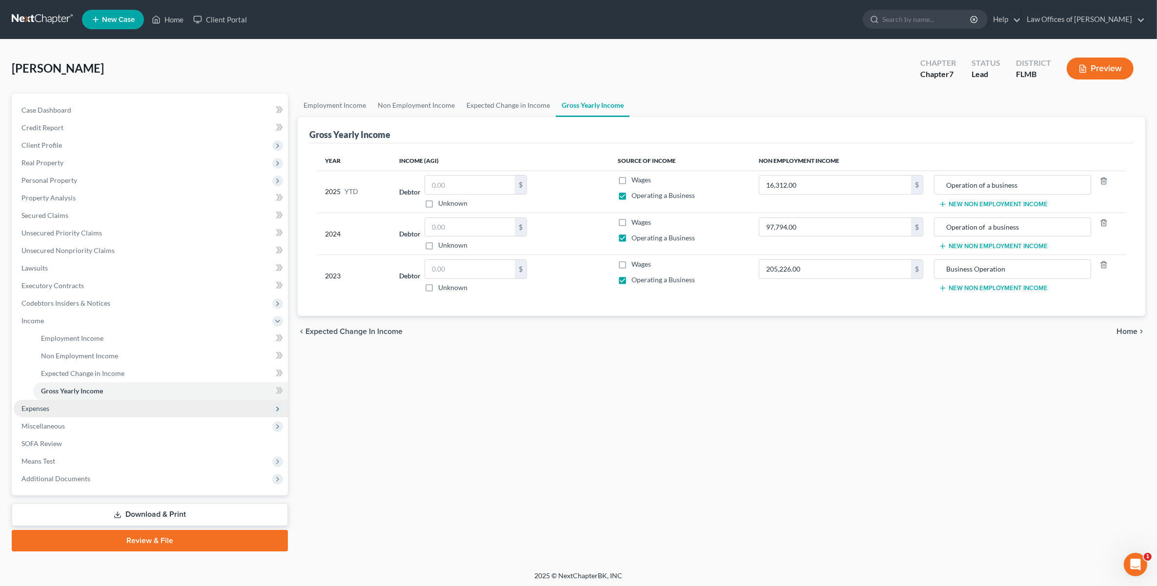
click at [46, 402] on span "Expenses" at bounding box center [151, 409] width 274 height 18
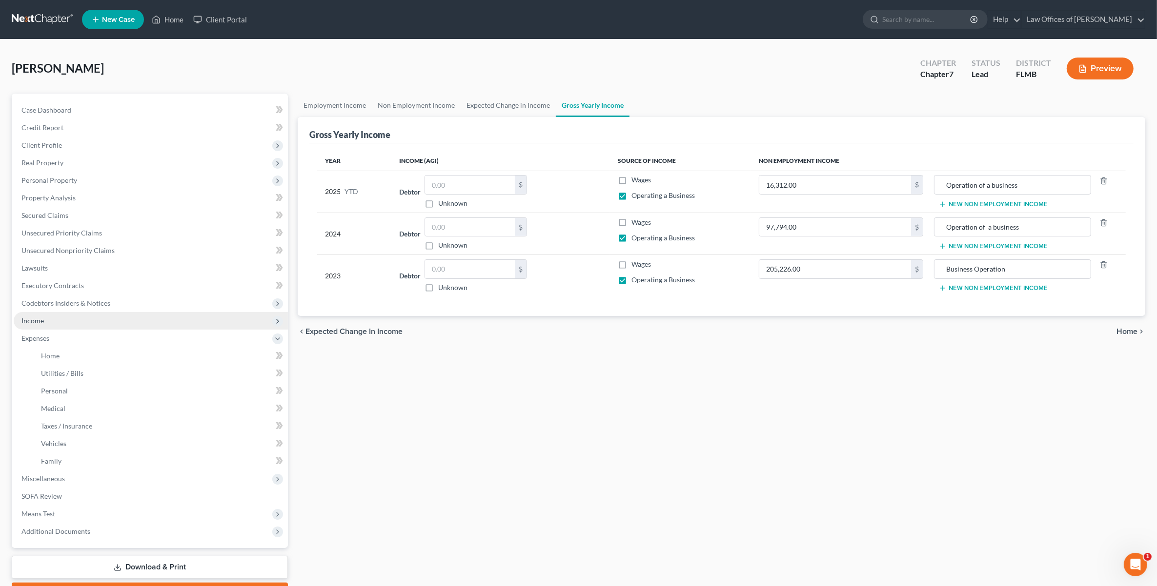
click at [87, 323] on span "Income" at bounding box center [151, 321] width 274 height 18
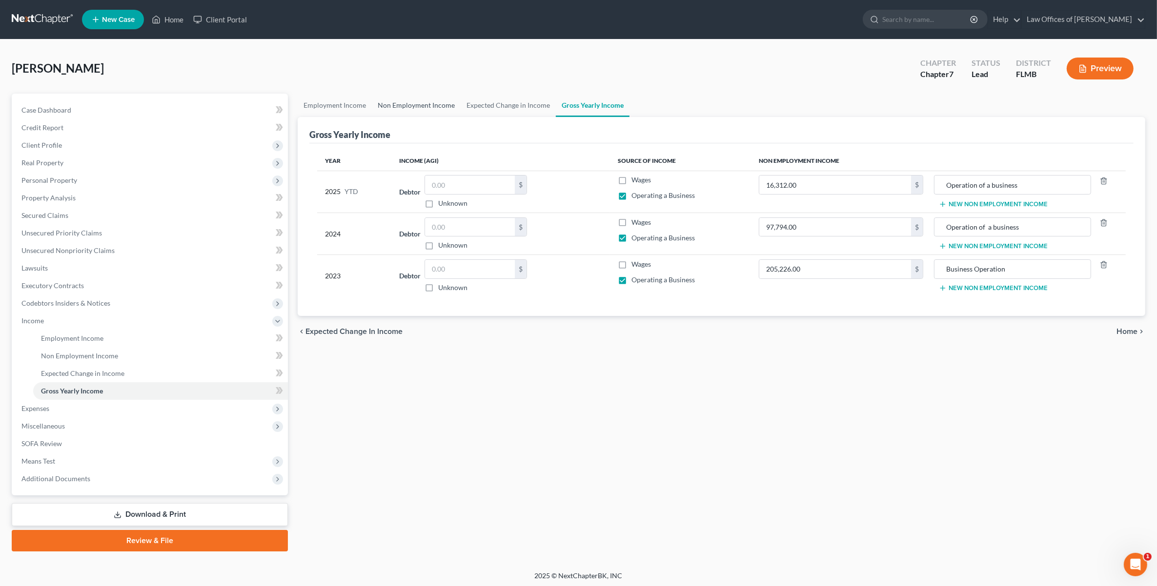
click at [438, 111] on link "Non Employment Income" at bounding box center [416, 105] width 89 height 23
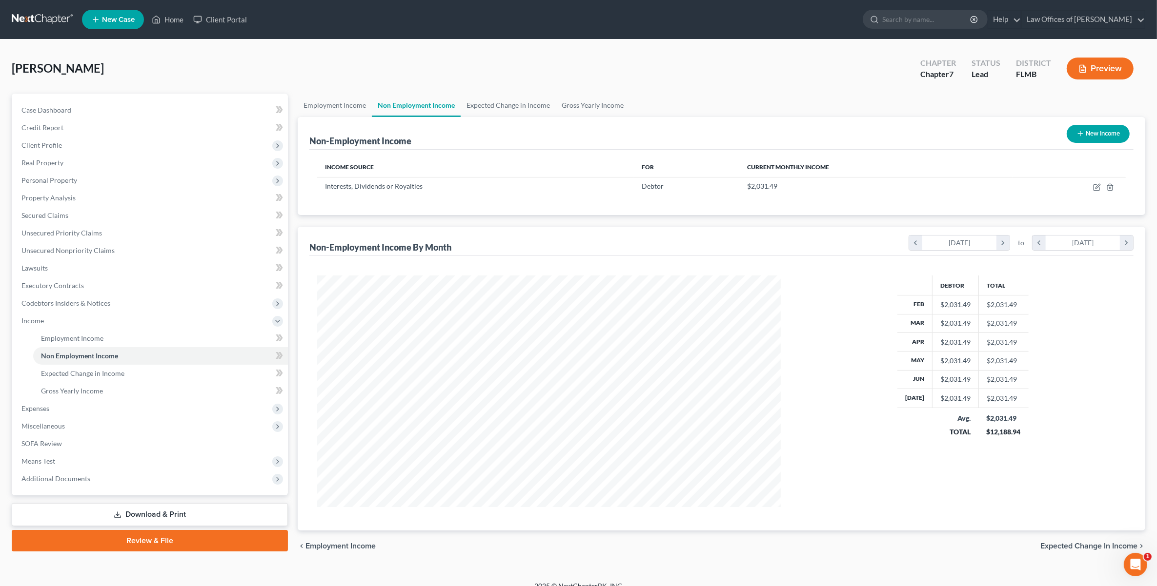
scroll to position [232, 483]
click at [50, 415] on span "Expenses" at bounding box center [151, 409] width 274 height 18
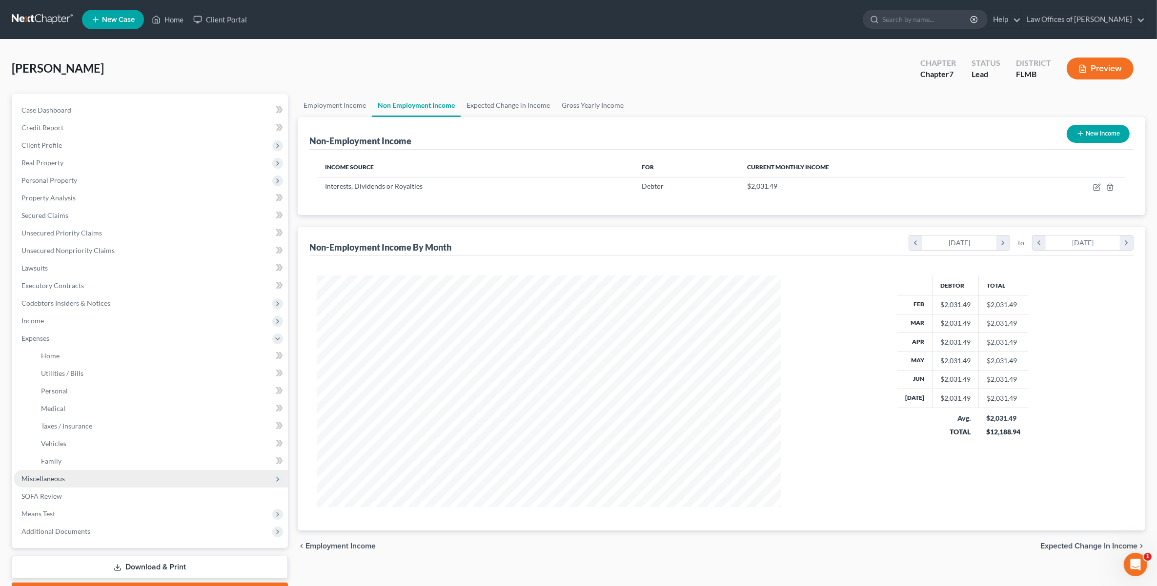
click at [54, 482] on span "Miscellaneous" at bounding box center [151, 479] width 274 height 18
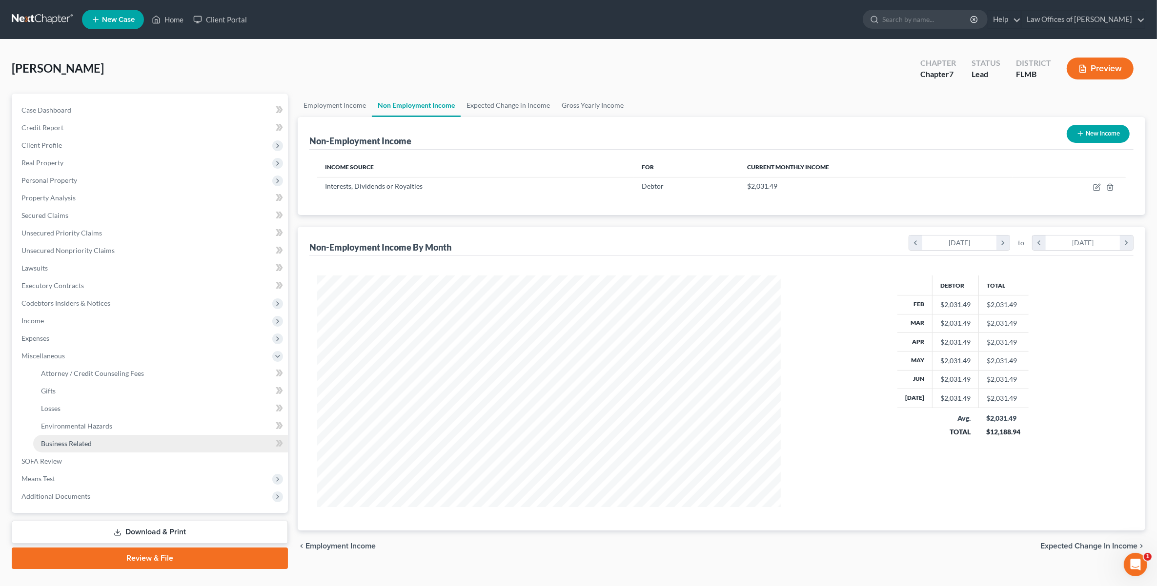
click at [47, 451] on link "Business Related" at bounding box center [160, 444] width 255 height 18
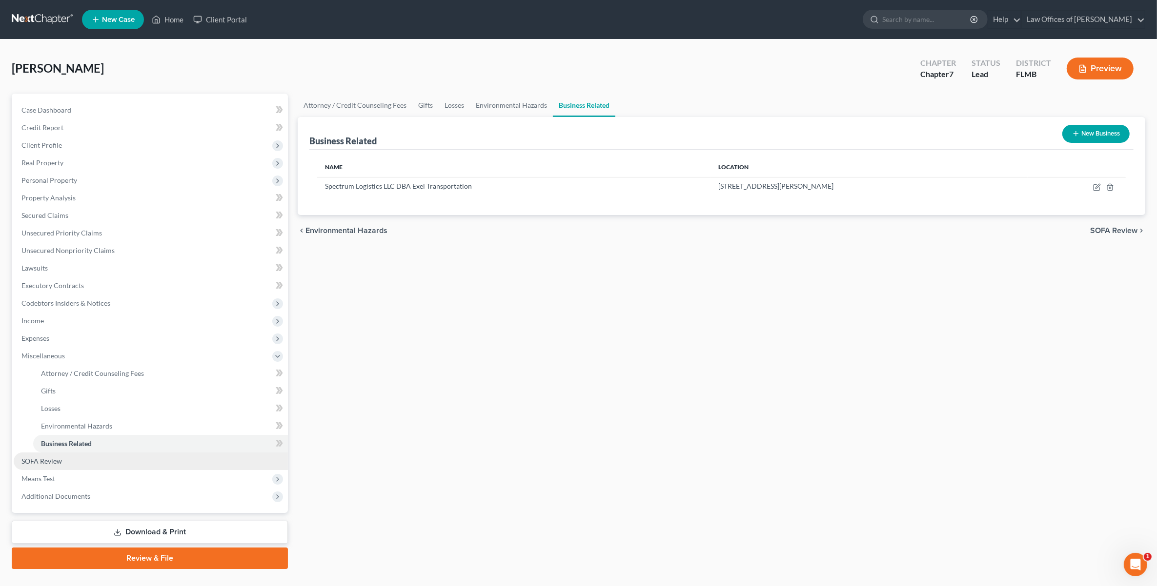
click at [45, 454] on link "SOFA Review" at bounding box center [151, 462] width 274 height 18
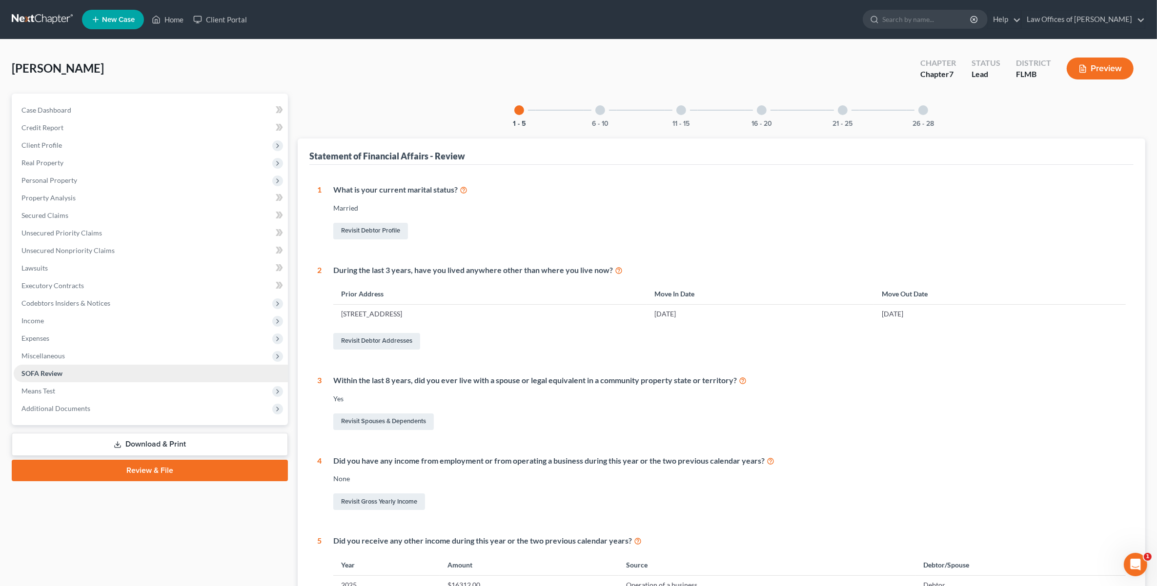
click at [50, 374] on span "SOFA Review" at bounding box center [41, 373] width 41 height 8
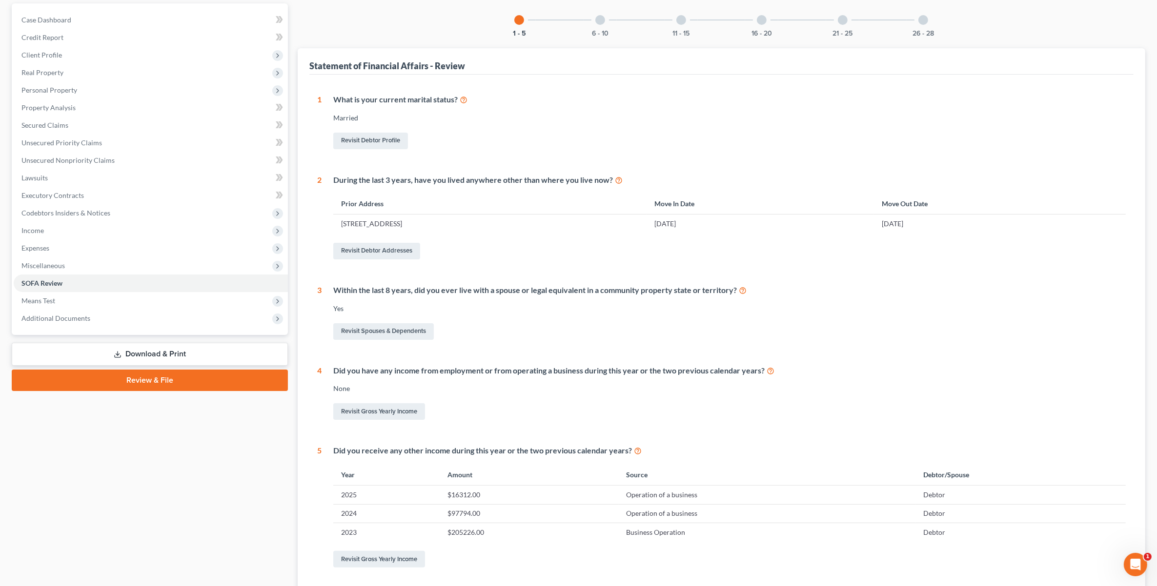
scroll to position [122, 0]
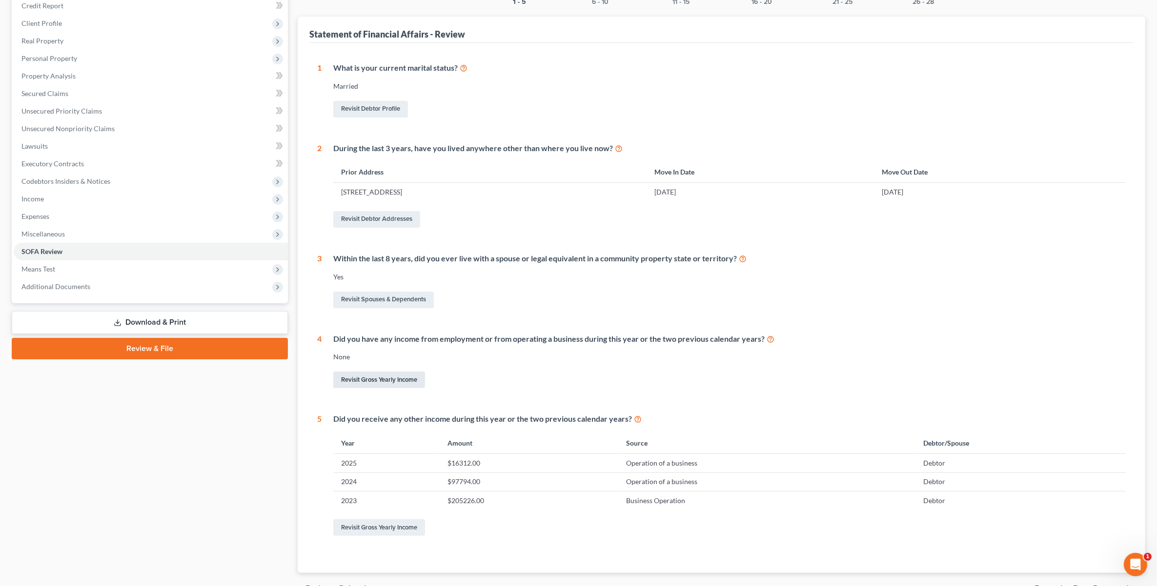
click at [389, 378] on link "Revisit Gross Yearly Income" at bounding box center [379, 380] width 92 height 17
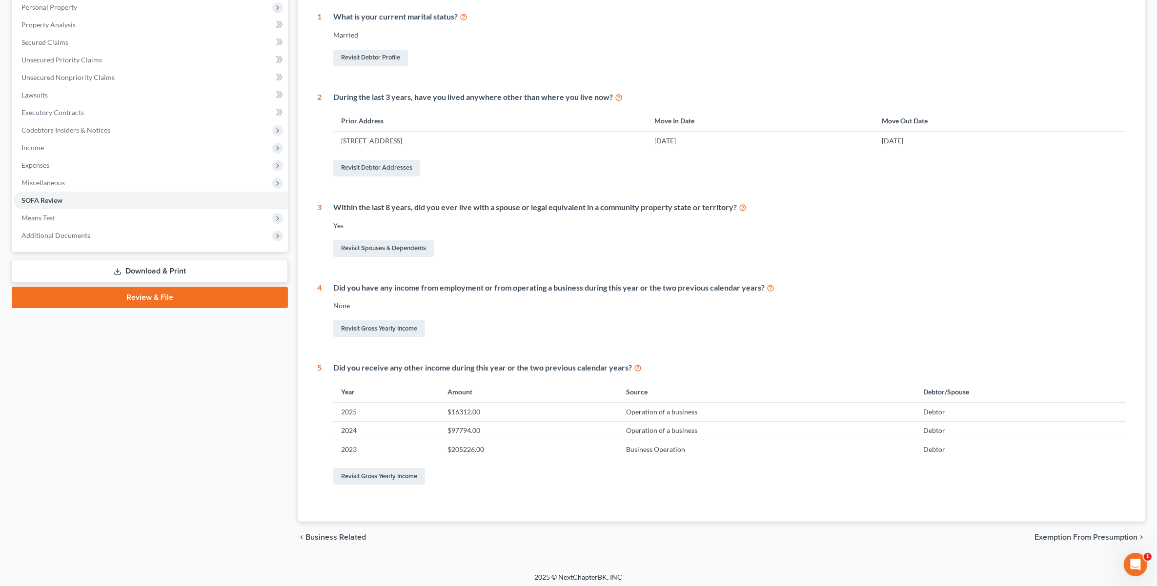
scroll to position [177, 0]
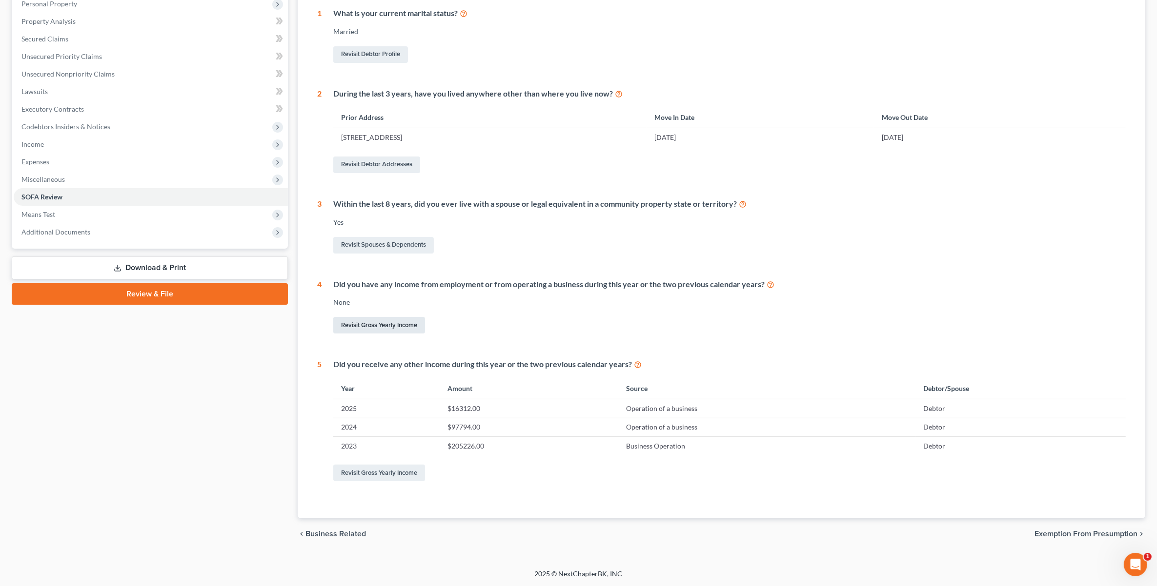
click at [395, 329] on link "Revisit Gross Yearly Income" at bounding box center [379, 325] width 92 height 17
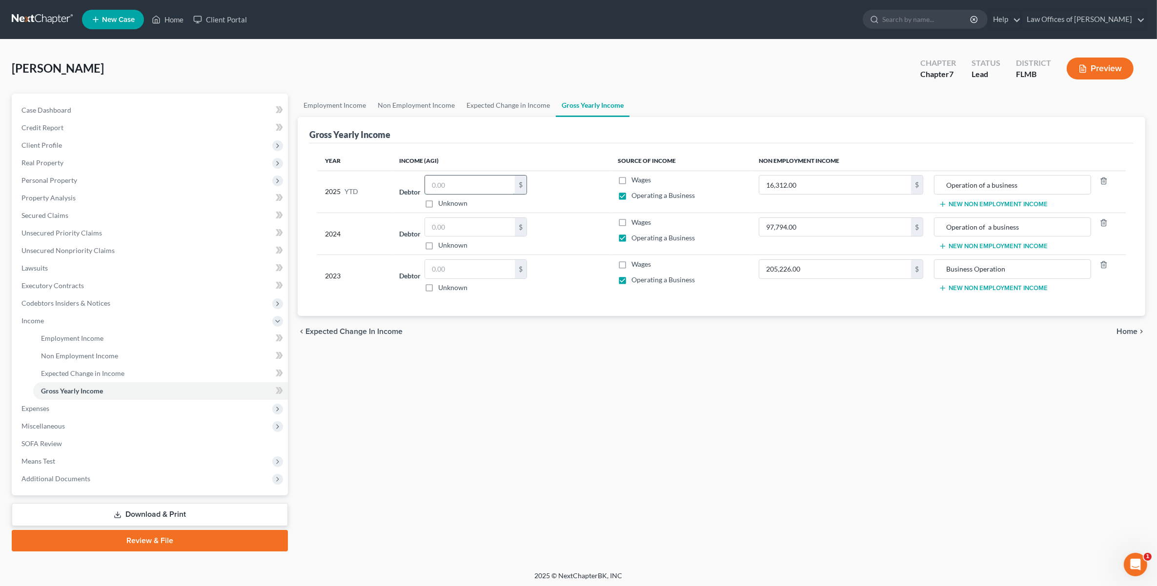
click at [488, 184] on input "text" at bounding box center [470, 185] width 90 height 19
click at [521, 107] on link "Expected Change in Income" at bounding box center [508, 105] width 95 height 23
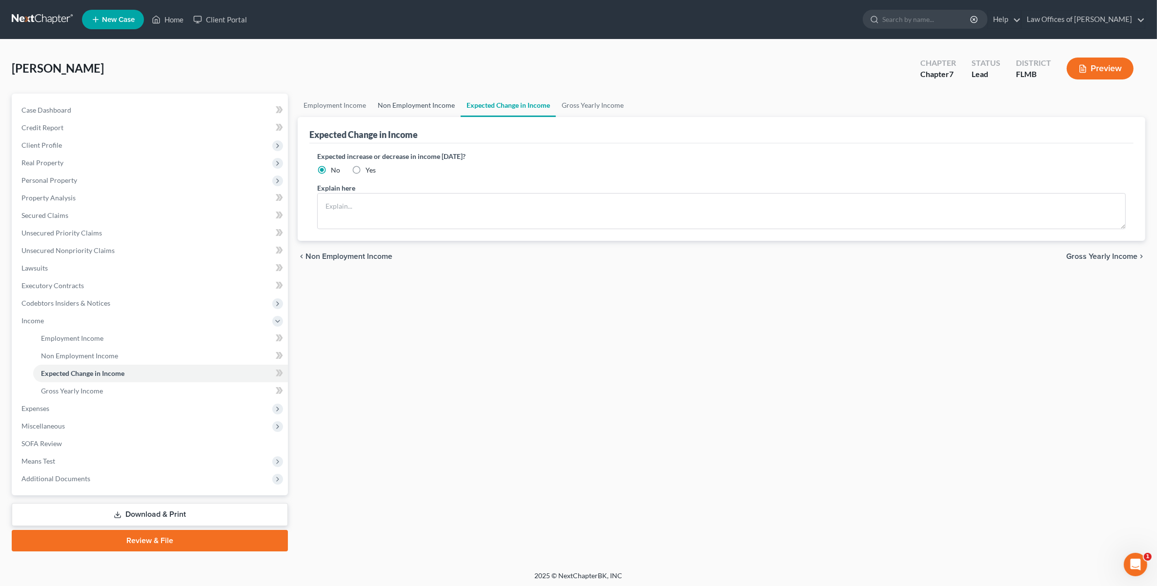
click at [418, 112] on link "Non Employment Income" at bounding box center [416, 105] width 89 height 23
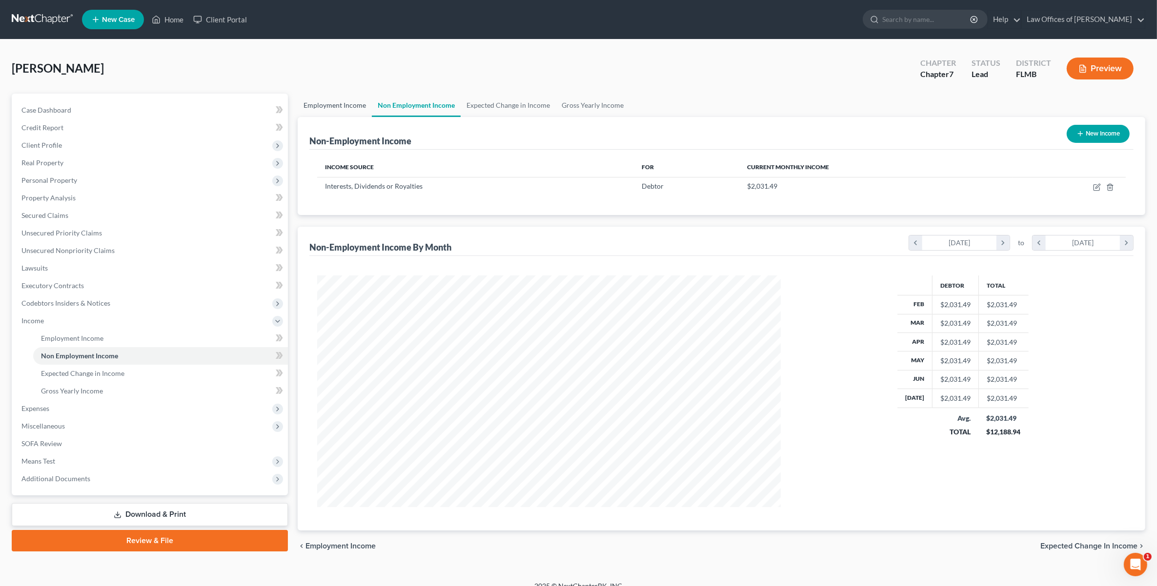
scroll to position [232, 483]
click at [352, 104] on link "Employment Income" at bounding box center [335, 105] width 74 height 23
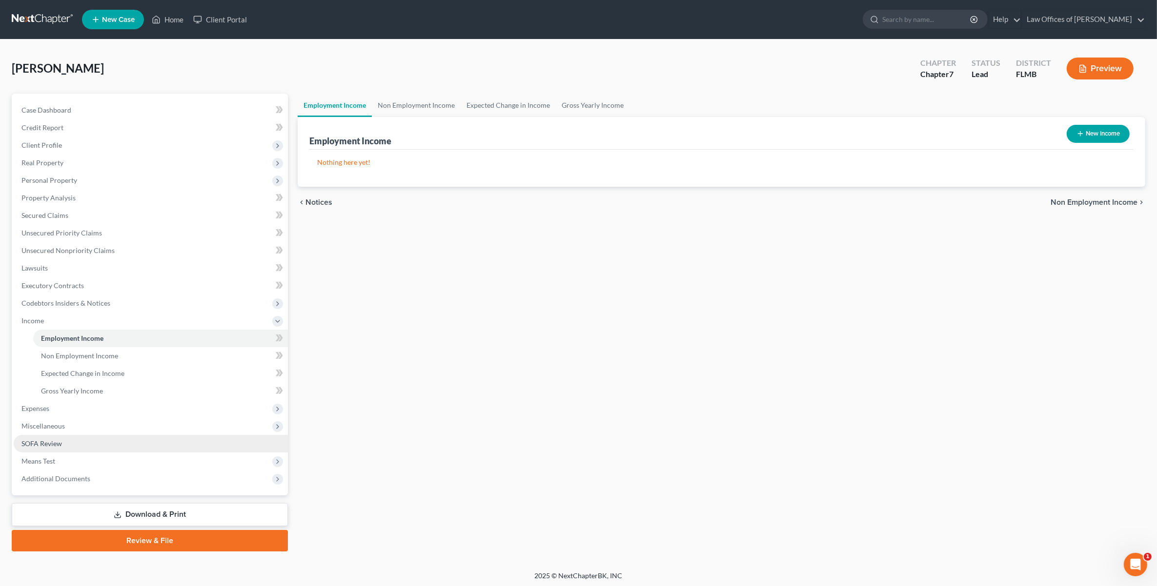
click at [61, 446] on span "SOFA Review" at bounding box center [41, 444] width 40 height 8
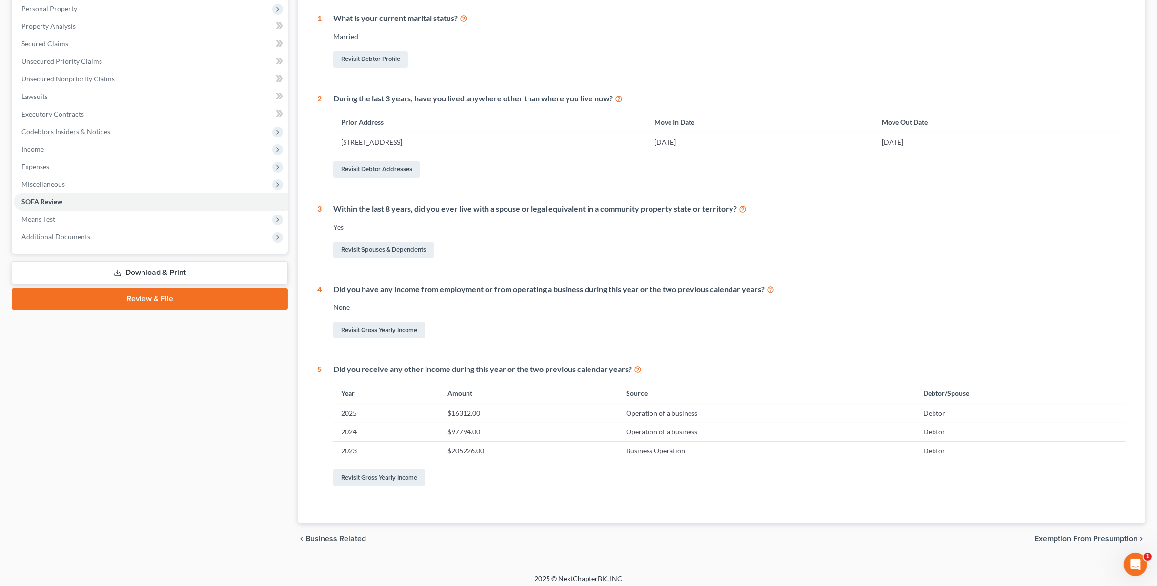
scroll to position [177, 0]
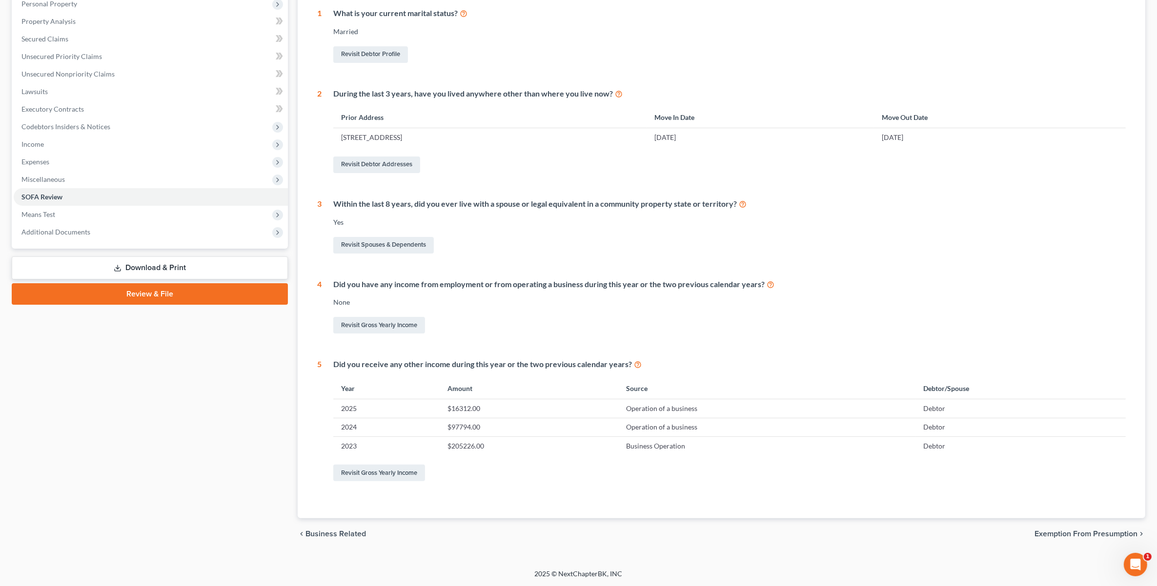
click at [1104, 532] on span "Exemption from Presumption" at bounding box center [1085, 534] width 103 height 8
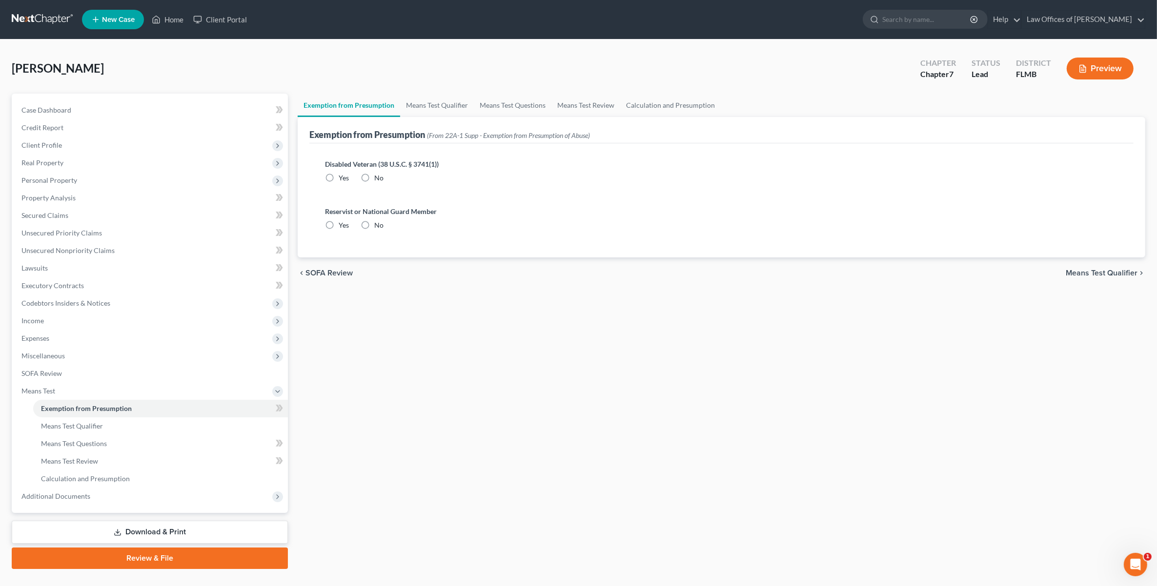
click at [374, 177] on label "No" at bounding box center [378, 178] width 9 height 10
click at [378, 177] on input "No" at bounding box center [381, 176] width 6 height 6
radio input "true"
click at [374, 226] on label "No" at bounding box center [378, 226] width 9 height 10
click at [378, 226] on input "No" at bounding box center [381, 224] width 6 height 6
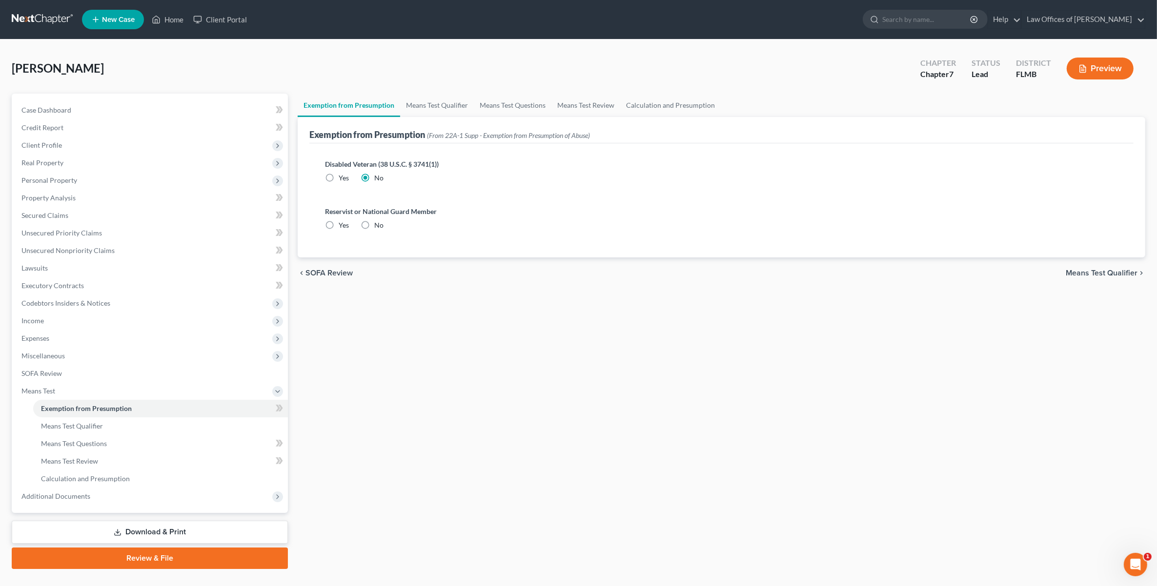
radio input "true"
click at [1075, 273] on span "Means Test Qualifier" at bounding box center [1102, 273] width 72 height 8
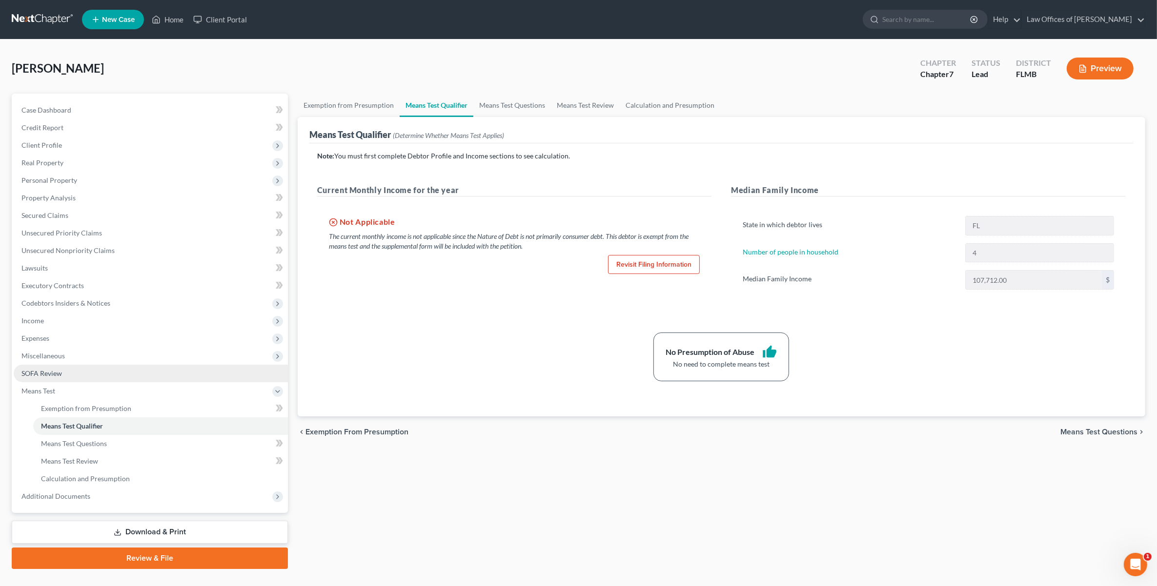
click at [31, 373] on span "SOFA Review" at bounding box center [41, 373] width 40 height 8
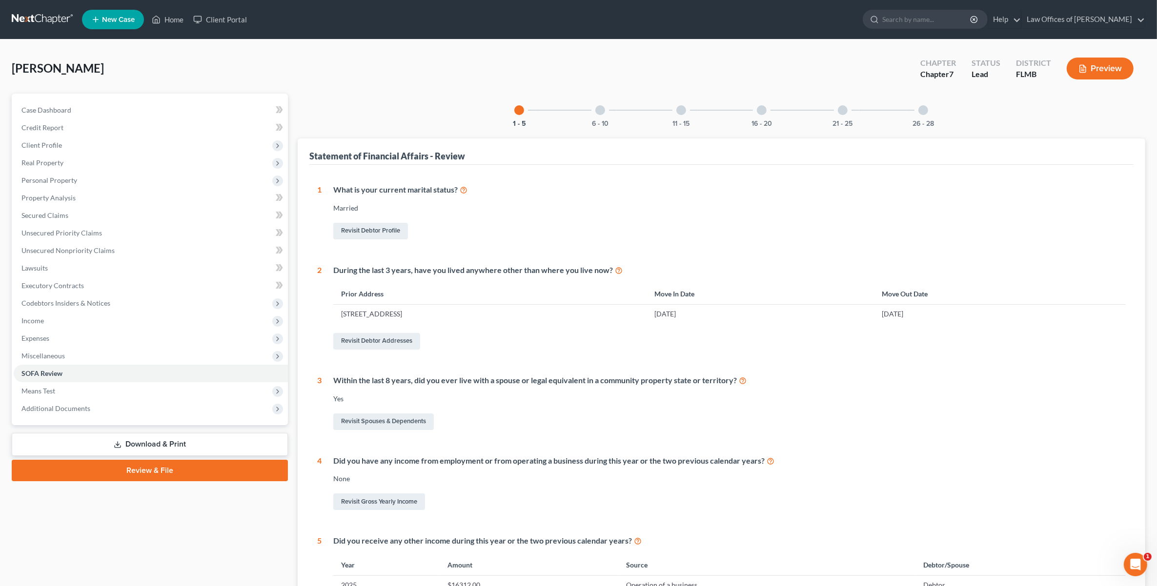
click at [597, 116] on div "6 - 10" at bounding box center [599, 110] width 33 height 33
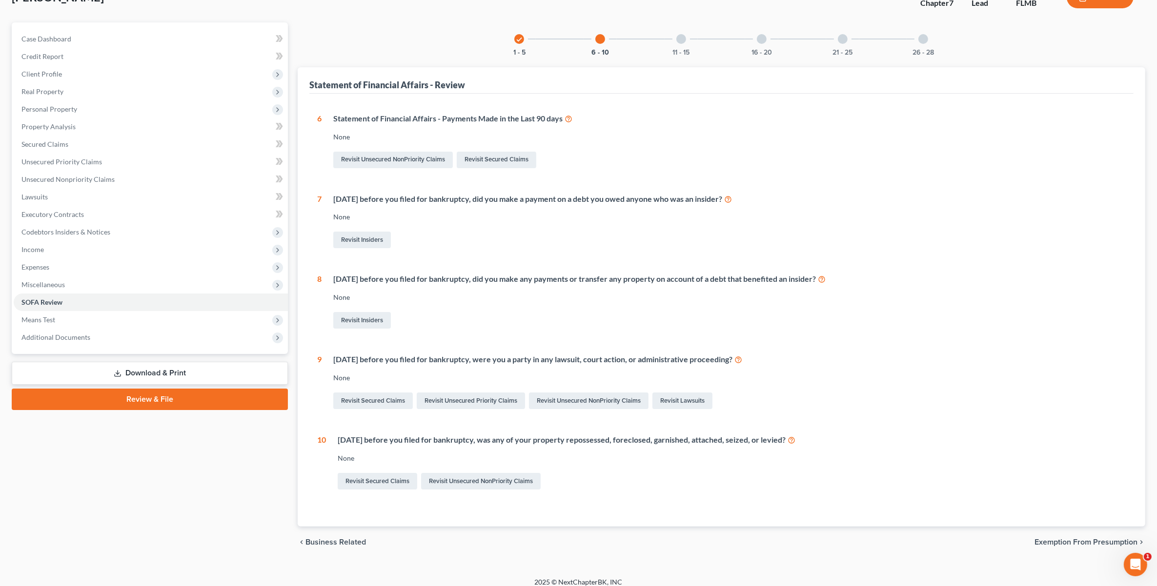
scroll to position [79, 0]
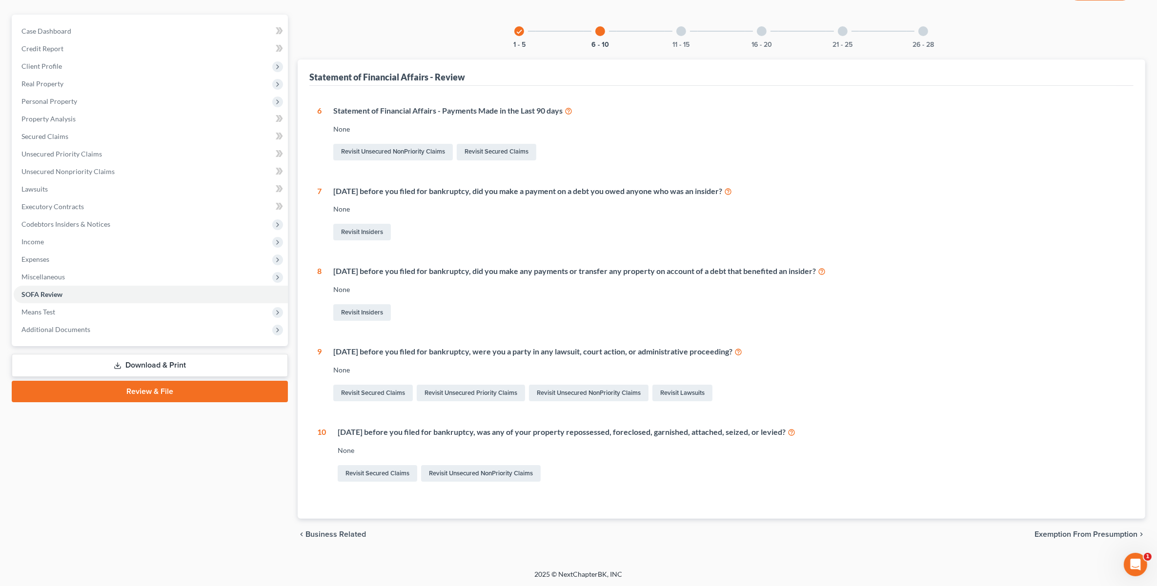
click at [681, 28] on div at bounding box center [681, 31] width 10 height 10
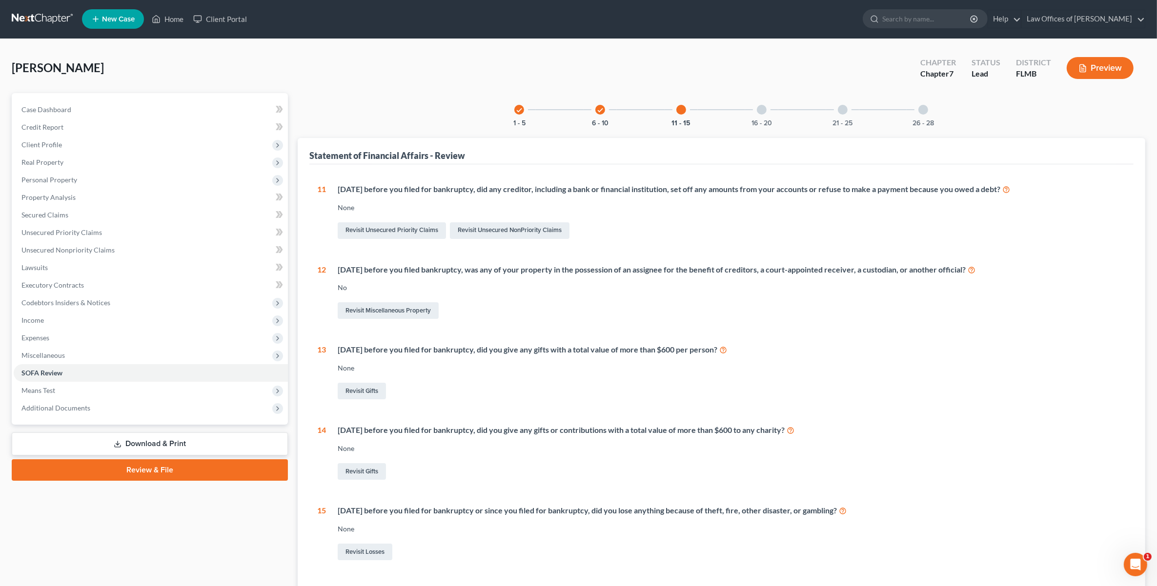
scroll to position [0, 0]
click at [765, 115] on div "16 - 20" at bounding box center [761, 110] width 33 height 33
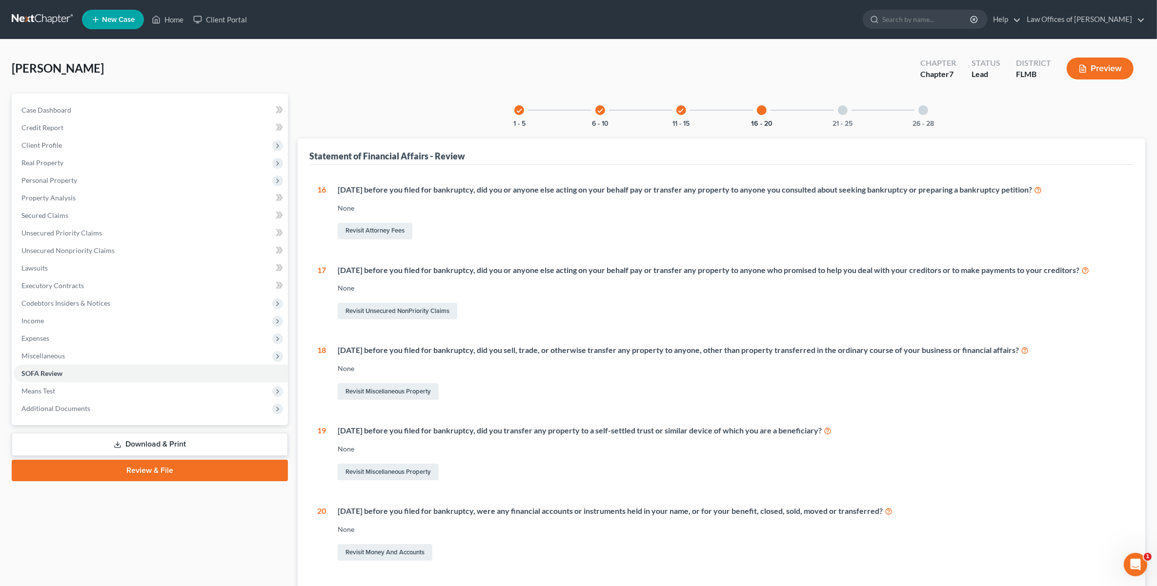
click at [843, 105] on div at bounding box center [843, 110] width 10 height 10
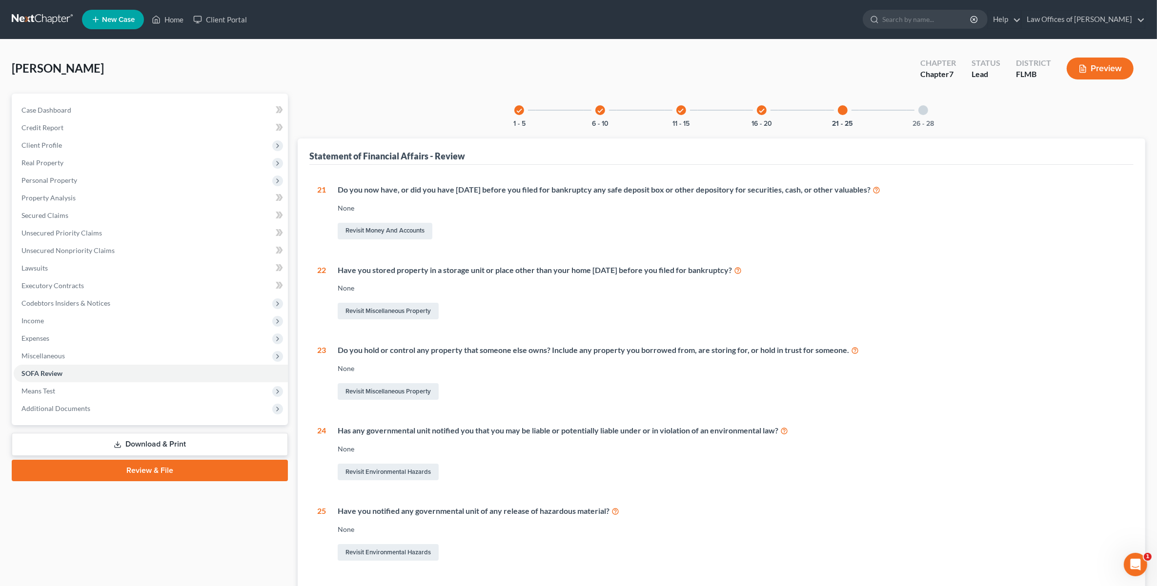
click at [688, 108] on div "check 11 - 15" at bounding box center [680, 110] width 33 height 33
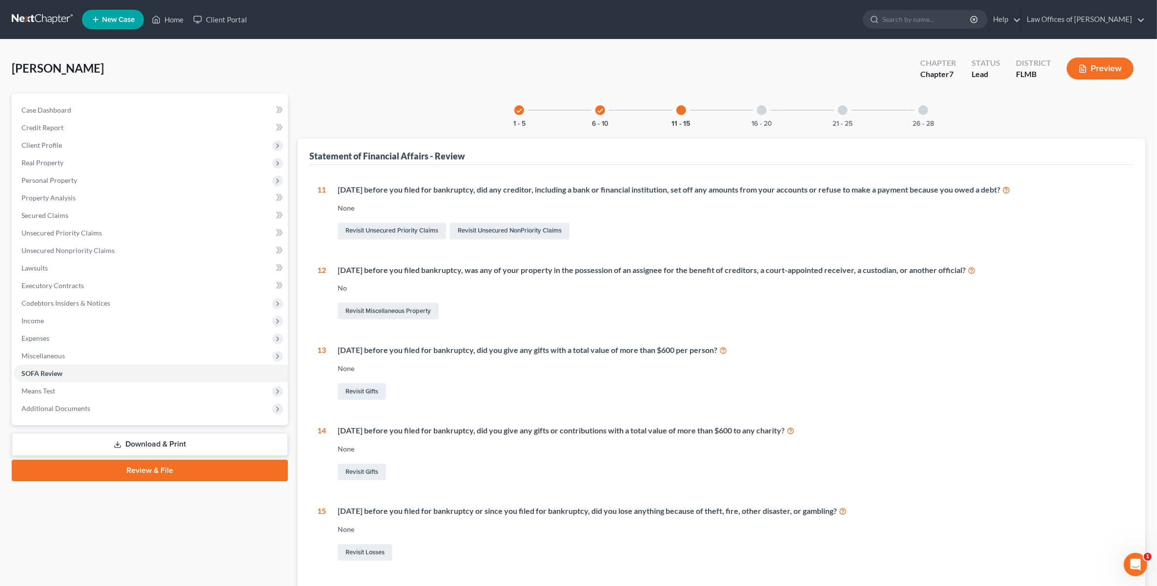
click at [682, 111] on div at bounding box center [681, 110] width 10 height 10
click at [599, 106] on div "check" at bounding box center [600, 110] width 10 height 10
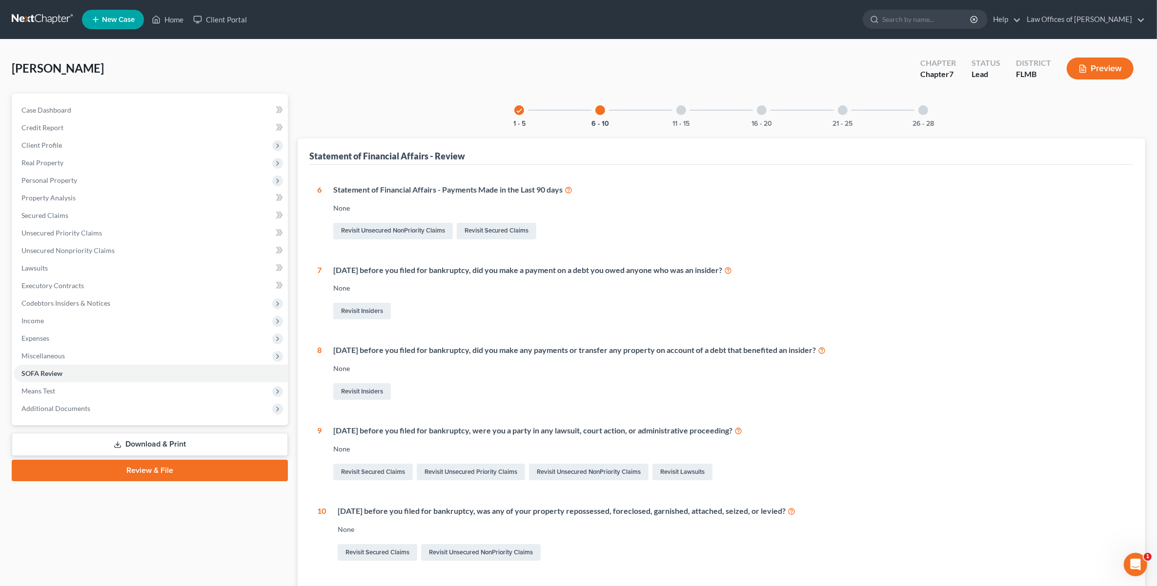
click at [678, 114] on div "11 - 15" at bounding box center [680, 110] width 33 height 33
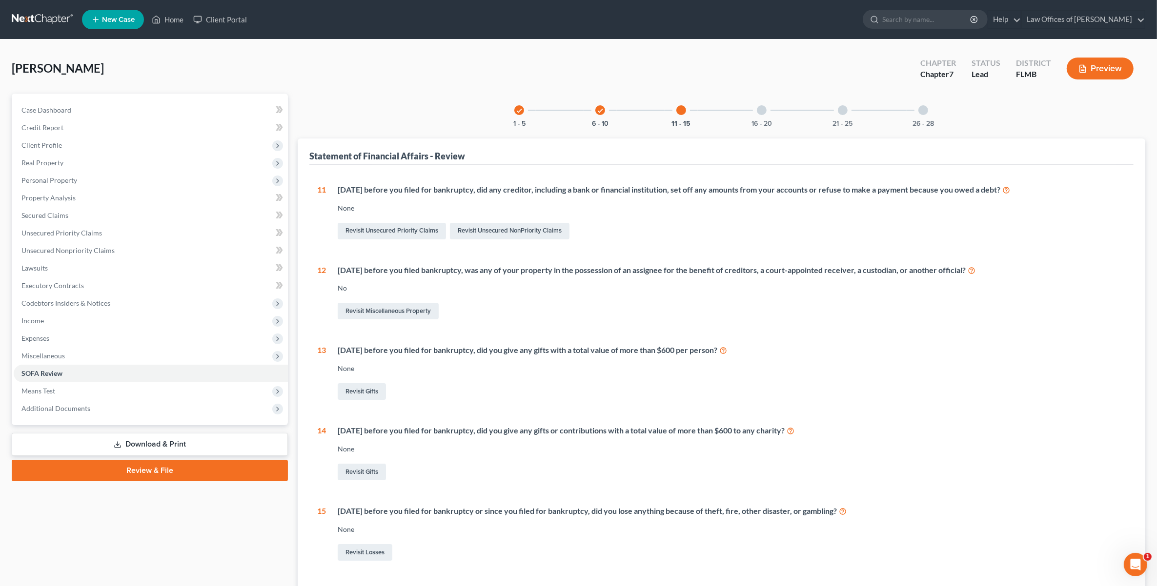
click at [763, 108] on div at bounding box center [762, 110] width 10 height 10
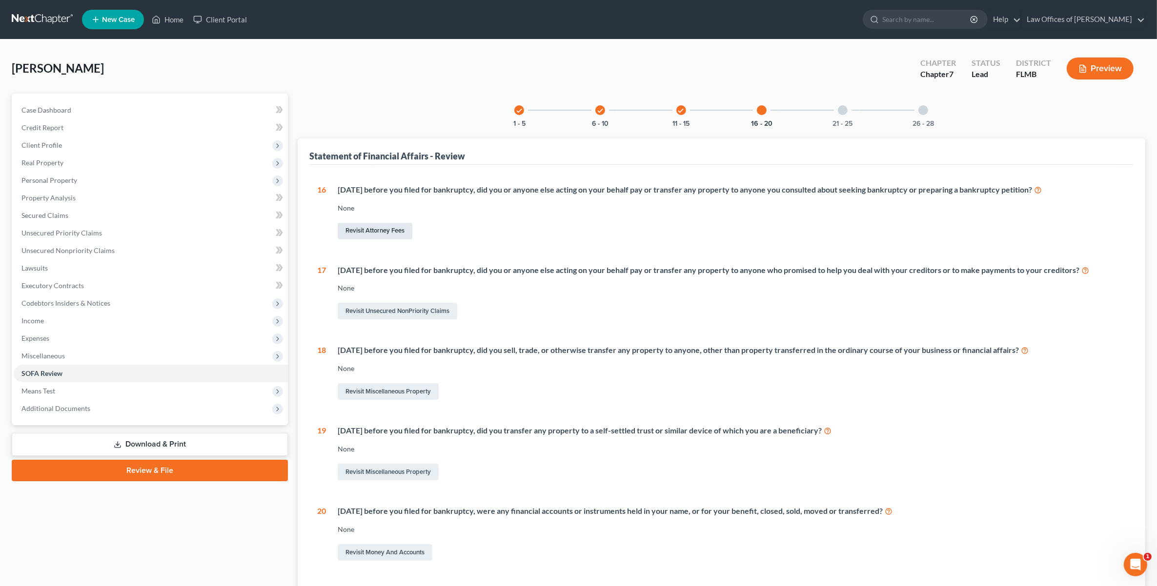
click at [381, 225] on link "Revisit Attorney Fees" at bounding box center [375, 231] width 75 height 17
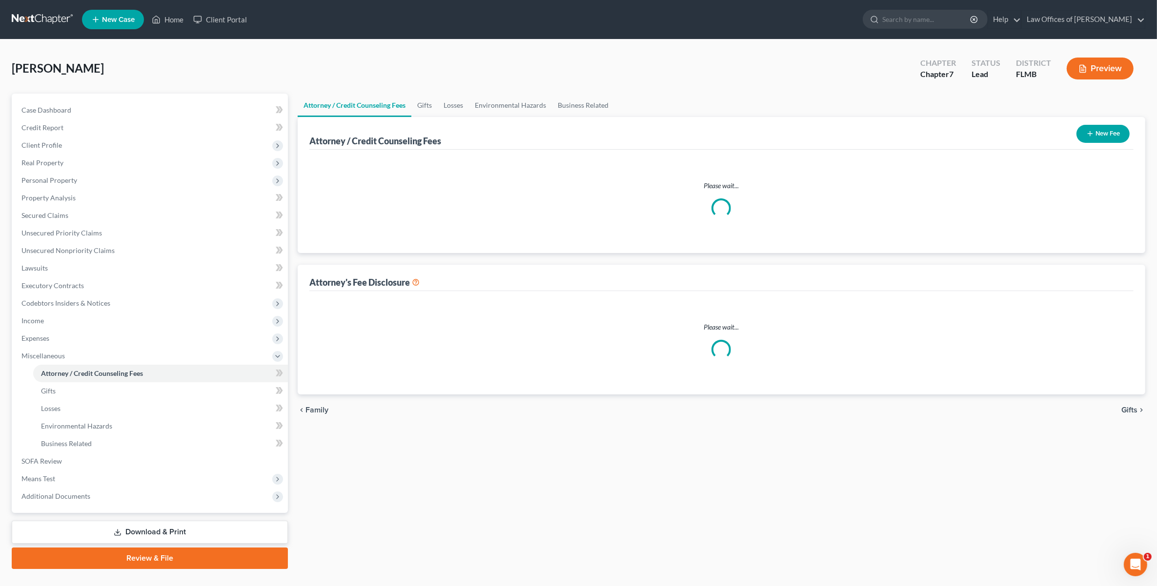
select select "0"
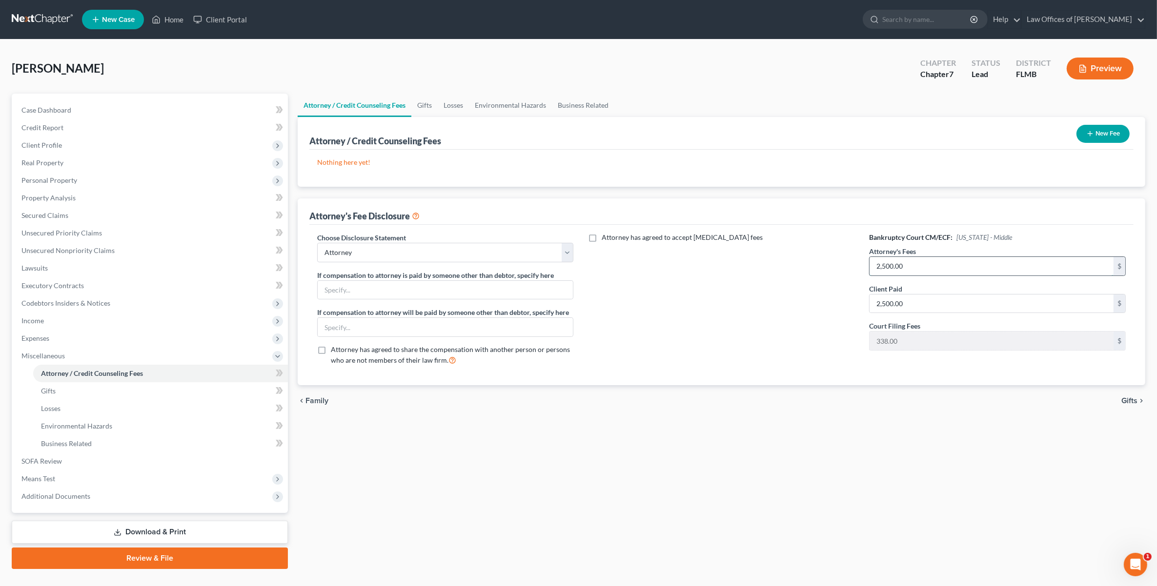
click at [932, 260] on input "2,500.00" at bounding box center [991, 266] width 244 height 19
click at [932, 297] on input "2,500.00" at bounding box center [991, 304] width 244 height 19
click at [432, 288] on input "text" at bounding box center [446, 290] width 256 height 19
click at [730, 313] on div "Attorney has agreed to accept retainer fees" at bounding box center [721, 303] width 276 height 141
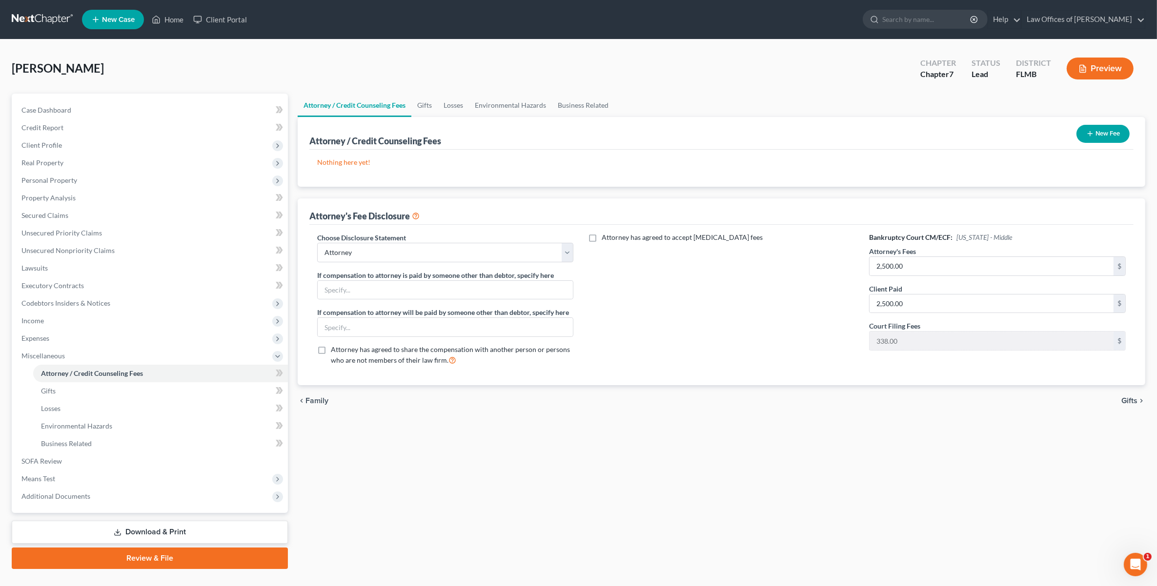
click at [364, 164] on p "Nothing here yet!" at bounding box center [721, 163] width 808 height 10
click at [1094, 128] on button "New Fee" at bounding box center [1102, 134] width 53 height 18
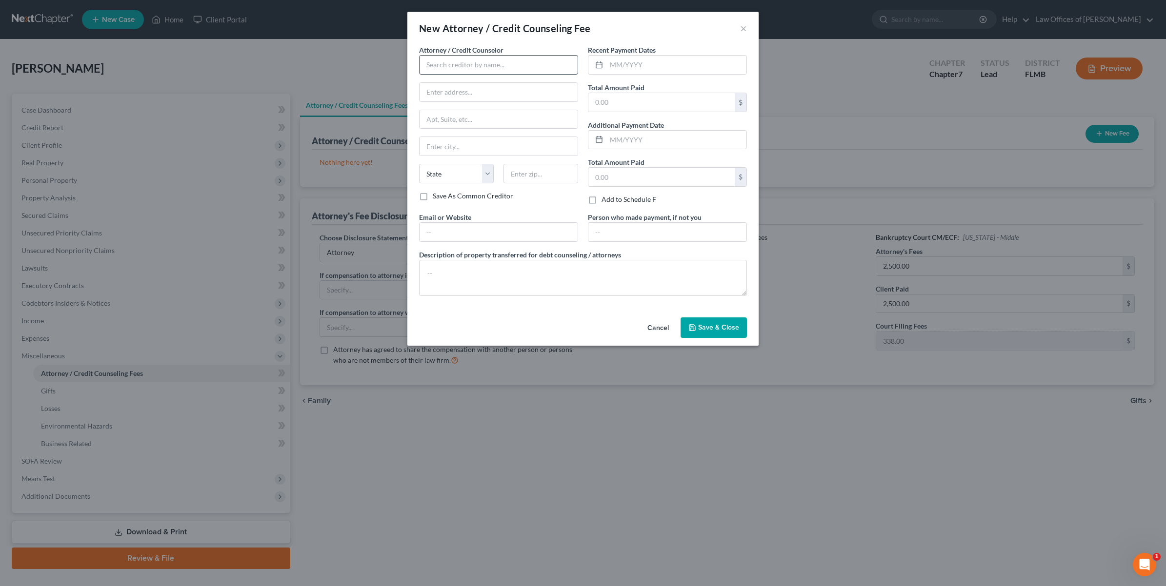
drag, startPoint x: 535, startPoint y: 75, endPoint x: 530, endPoint y: 61, distance: 14.7
click at [535, 71] on div "Attorney / Credit Counselor * State AL AK AR AZ CA CO CT DE DC FL GA GU HI ID I…" at bounding box center [498, 118] width 159 height 146
click at [525, 60] on input "text" at bounding box center [498, 65] width 159 height 20
type input "Patrick J. Thompson"
type input "1"
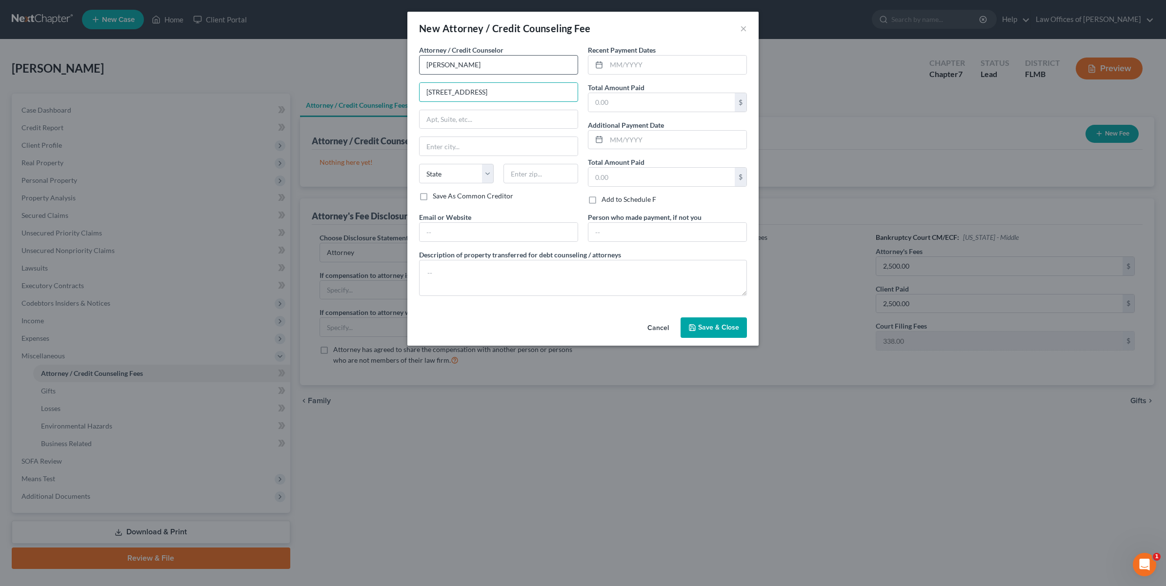
type input "177 Country Club Rd"
type input "Lake Mary"
select select "9"
type input "32746"
click at [604, 101] on input "text" at bounding box center [661, 102] width 146 height 19
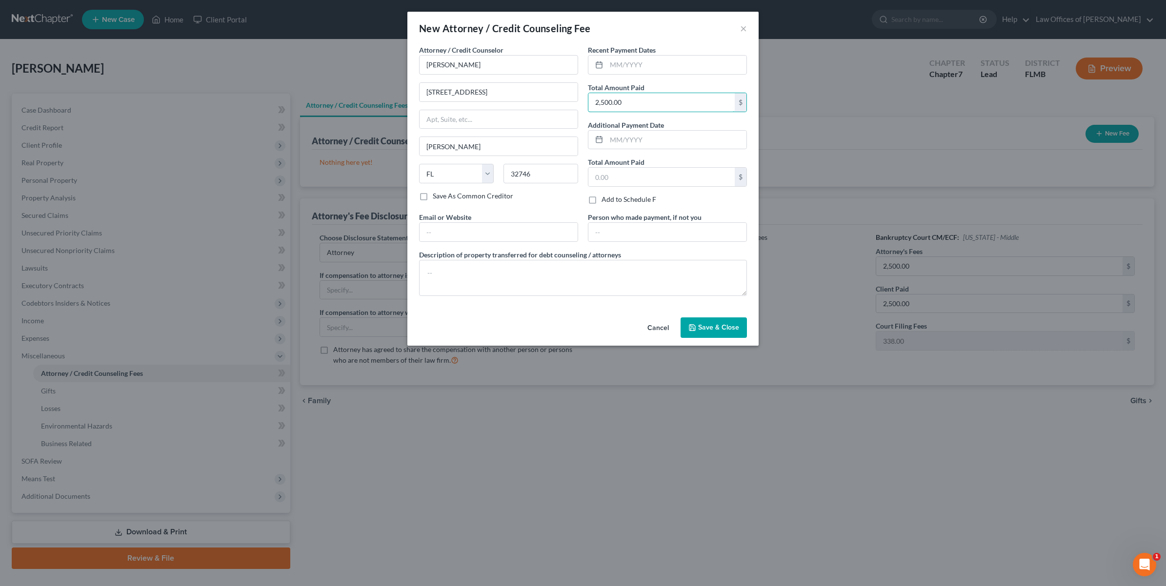
type input "2,500.00"
click at [696, 322] on button "Save & Close" at bounding box center [714, 328] width 66 height 20
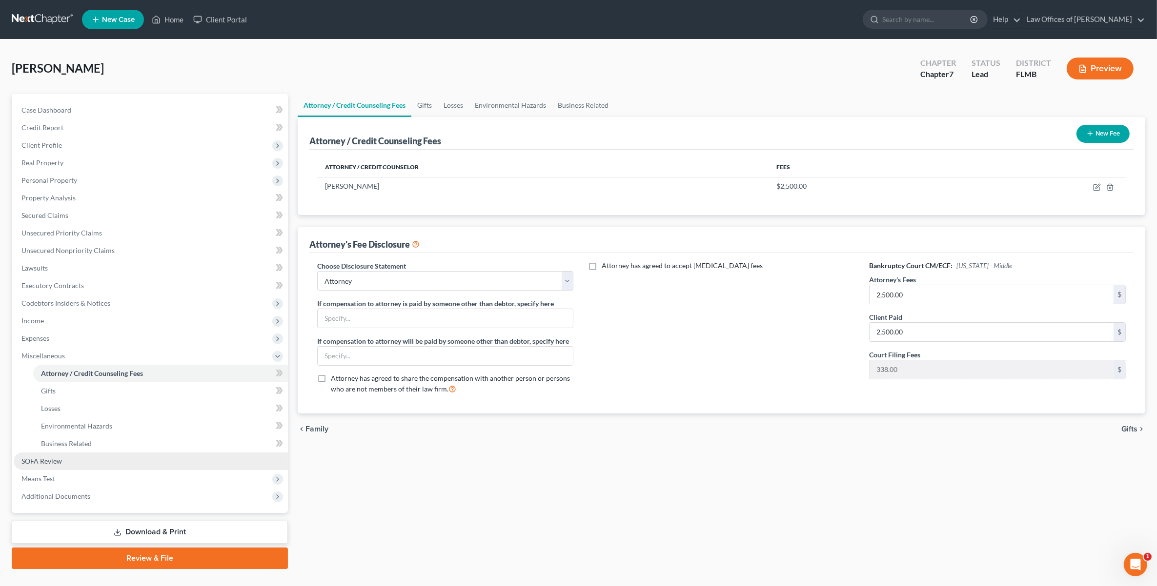
click at [40, 461] on span "SOFA Review" at bounding box center [41, 461] width 40 height 8
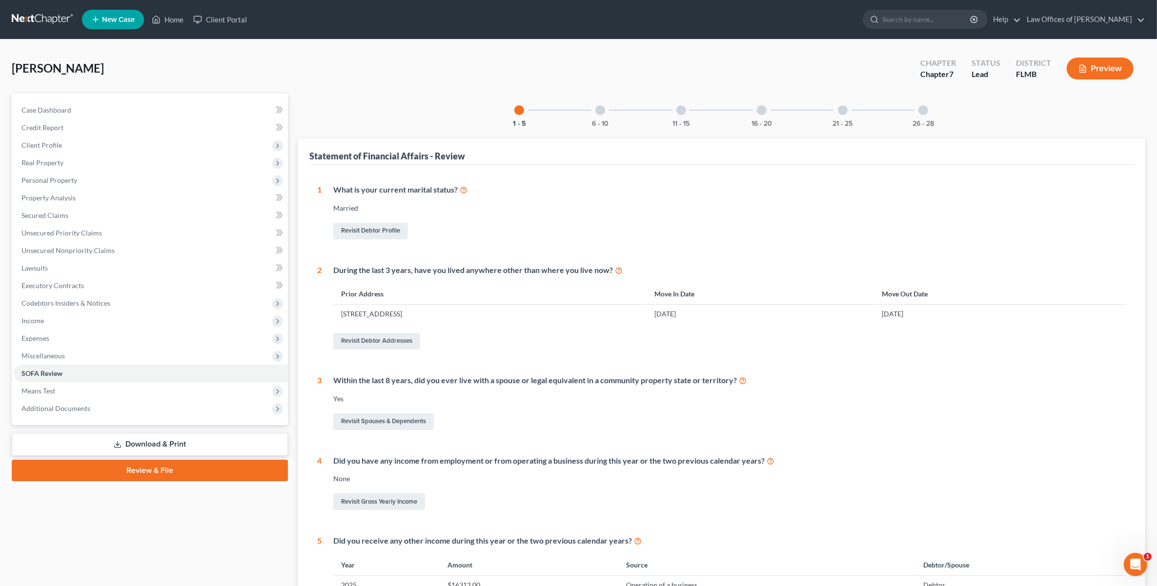
click at [764, 103] on div "16 - 20" at bounding box center [761, 110] width 33 height 33
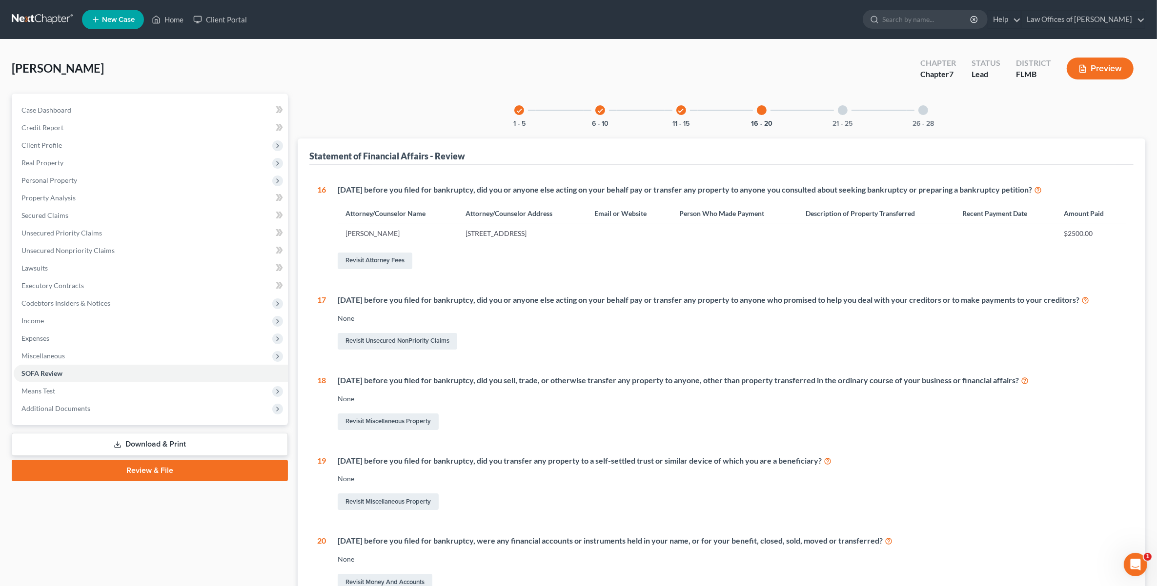
click at [845, 111] on div at bounding box center [843, 110] width 10 height 10
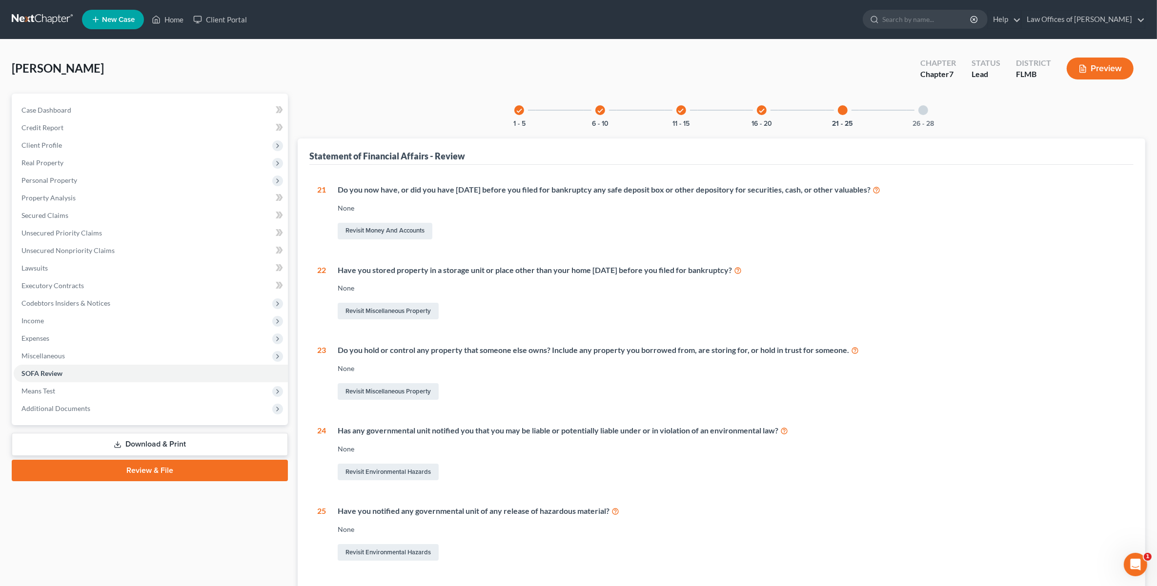
click at [922, 110] on div at bounding box center [923, 110] width 10 height 10
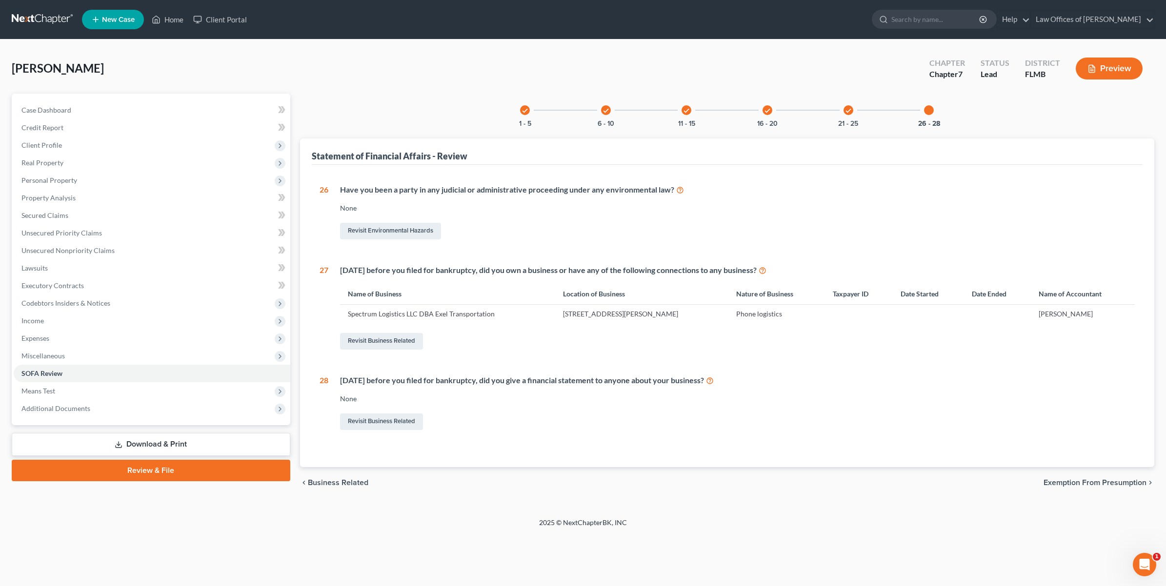
click at [218, 439] on link "Download & Print" at bounding box center [151, 444] width 279 height 23
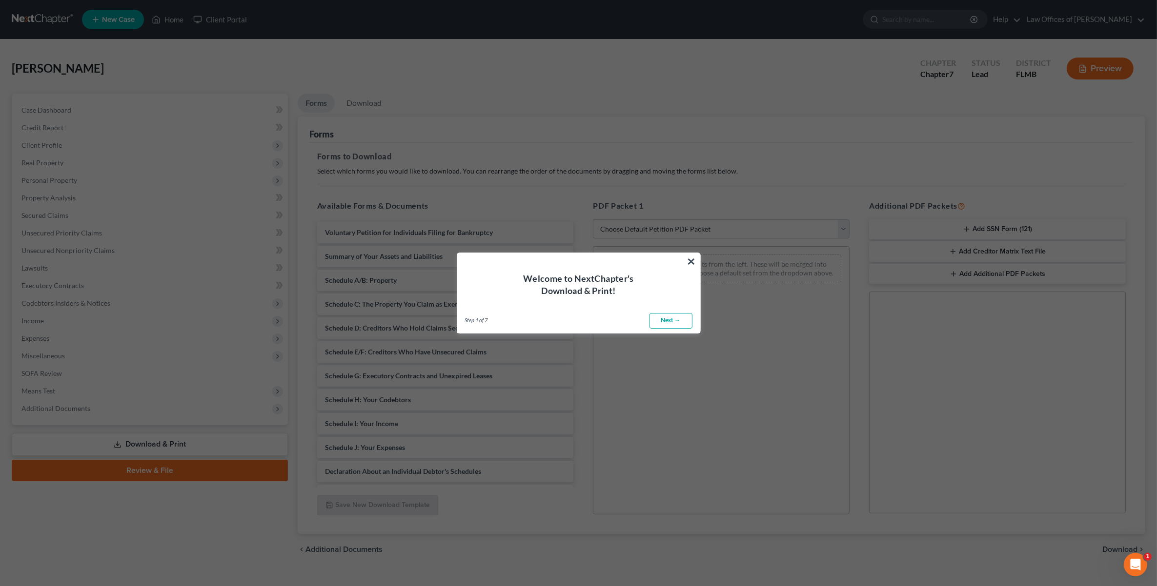
click at [665, 321] on link "Next →" at bounding box center [670, 321] width 43 height 16
select select "0"
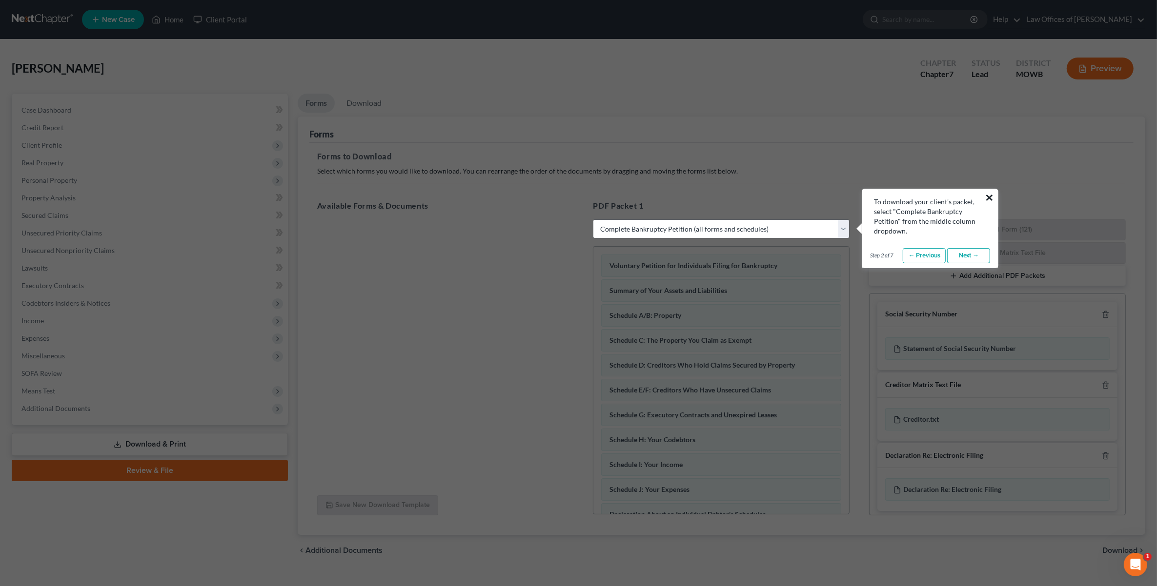
click at [991, 192] on button "×" at bounding box center [989, 198] width 9 height 16
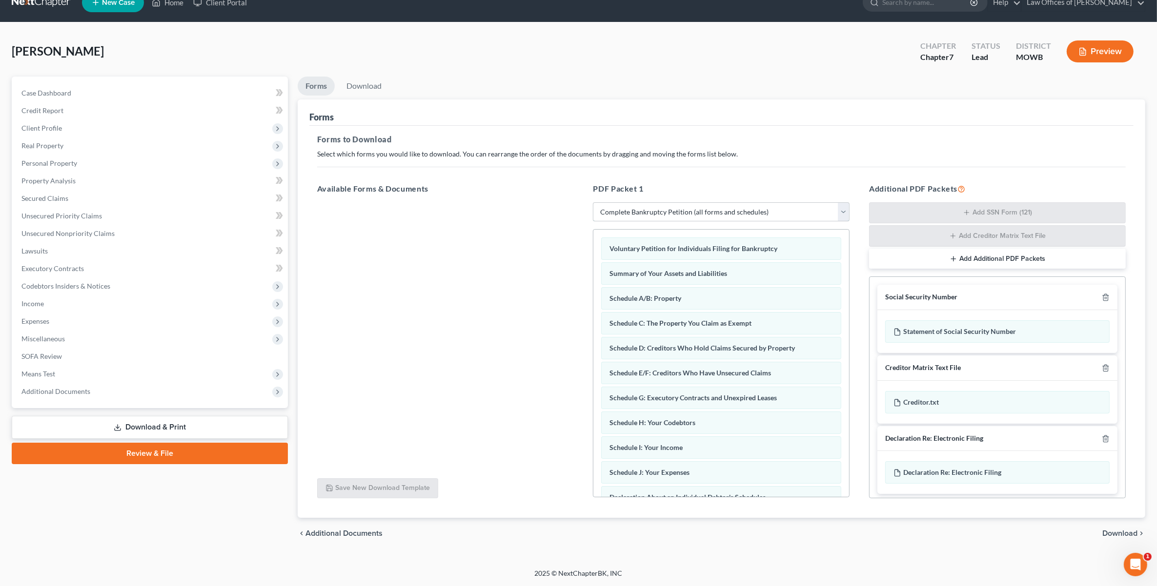
click at [810, 214] on select "Choose Default Petition PDF Packet Complete Bankruptcy Petition (all forms and …" at bounding box center [721, 212] width 257 height 20
click at [593, 202] on select "Choose Default Petition PDF Packet Complete Bankruptcy Petition (all forms and …" at bounding box center [721, 212] width 257 height 20
click at [1120, 532] on span "Download" at bounding box center [1119, 534] width 35 height 8
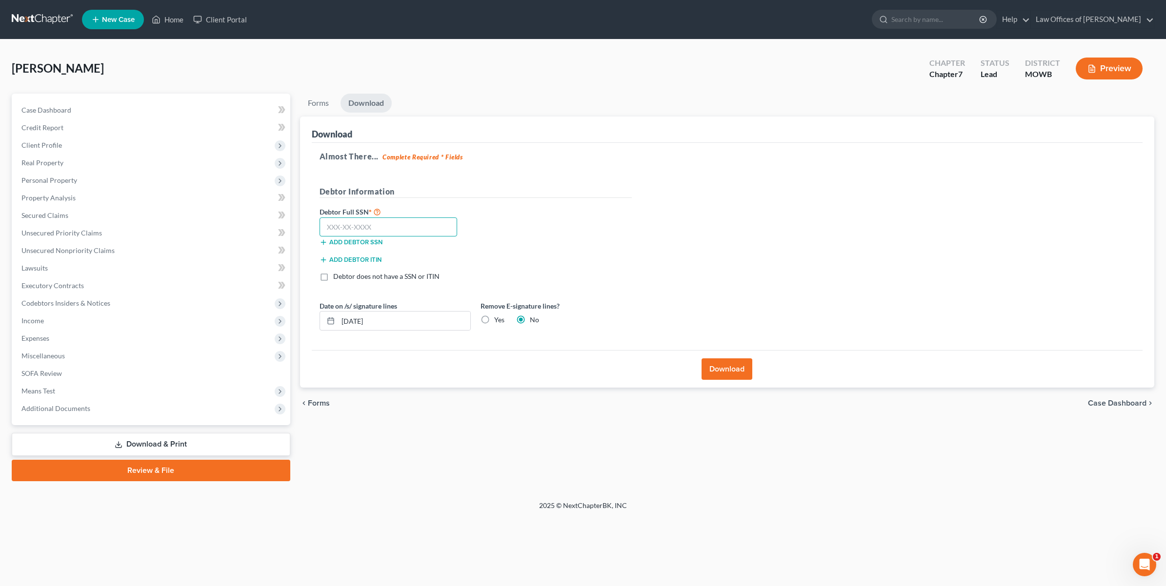
click at [371, 228] on input "text" at bounding box center [389, 228] width 138 height 20
